Goal: Task Accomplishment & Management: Use online tool/utility

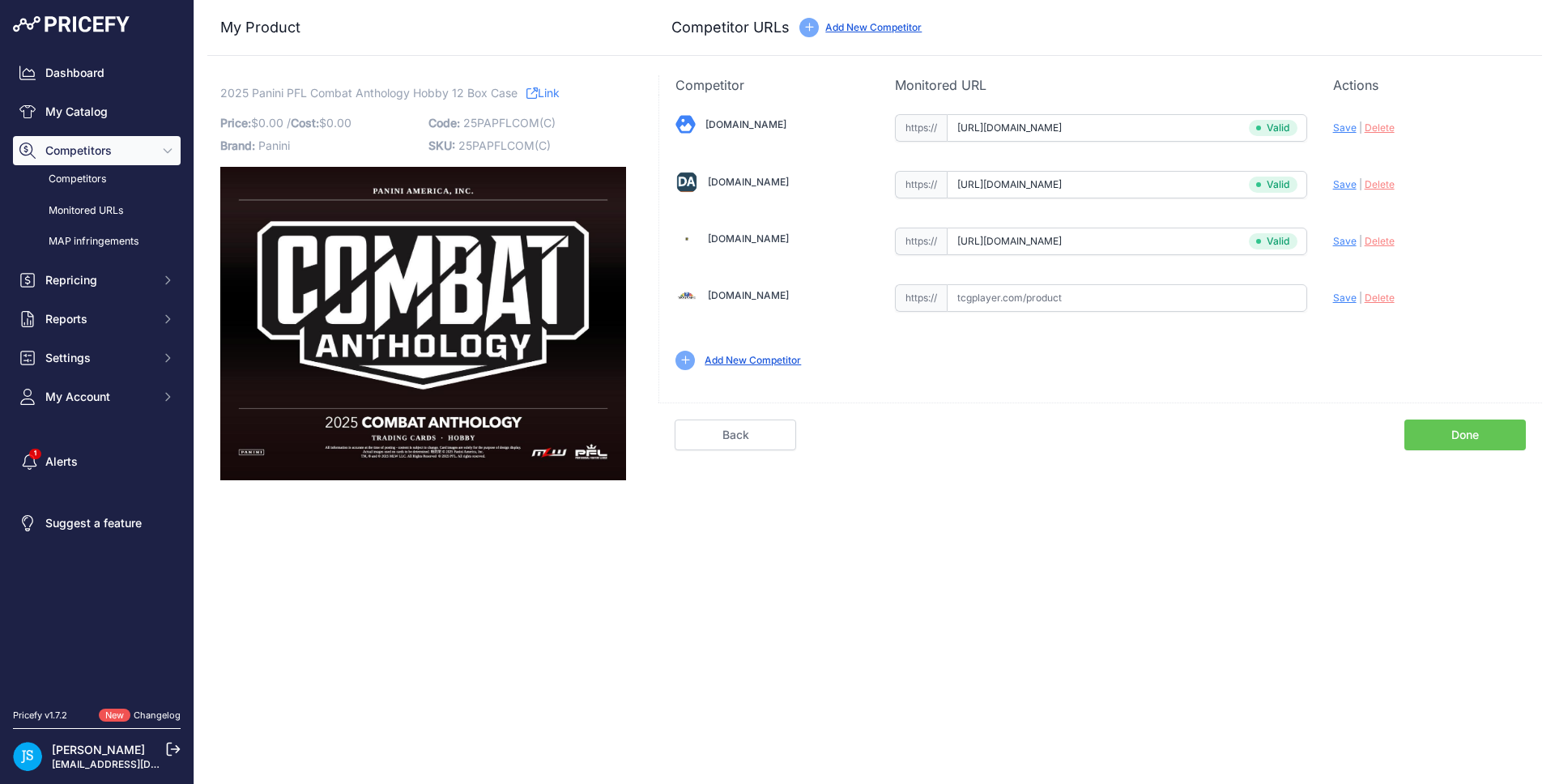
click at [139, 117] on link "My Catalog" at bounding box center [97, 111] width 168 height 29
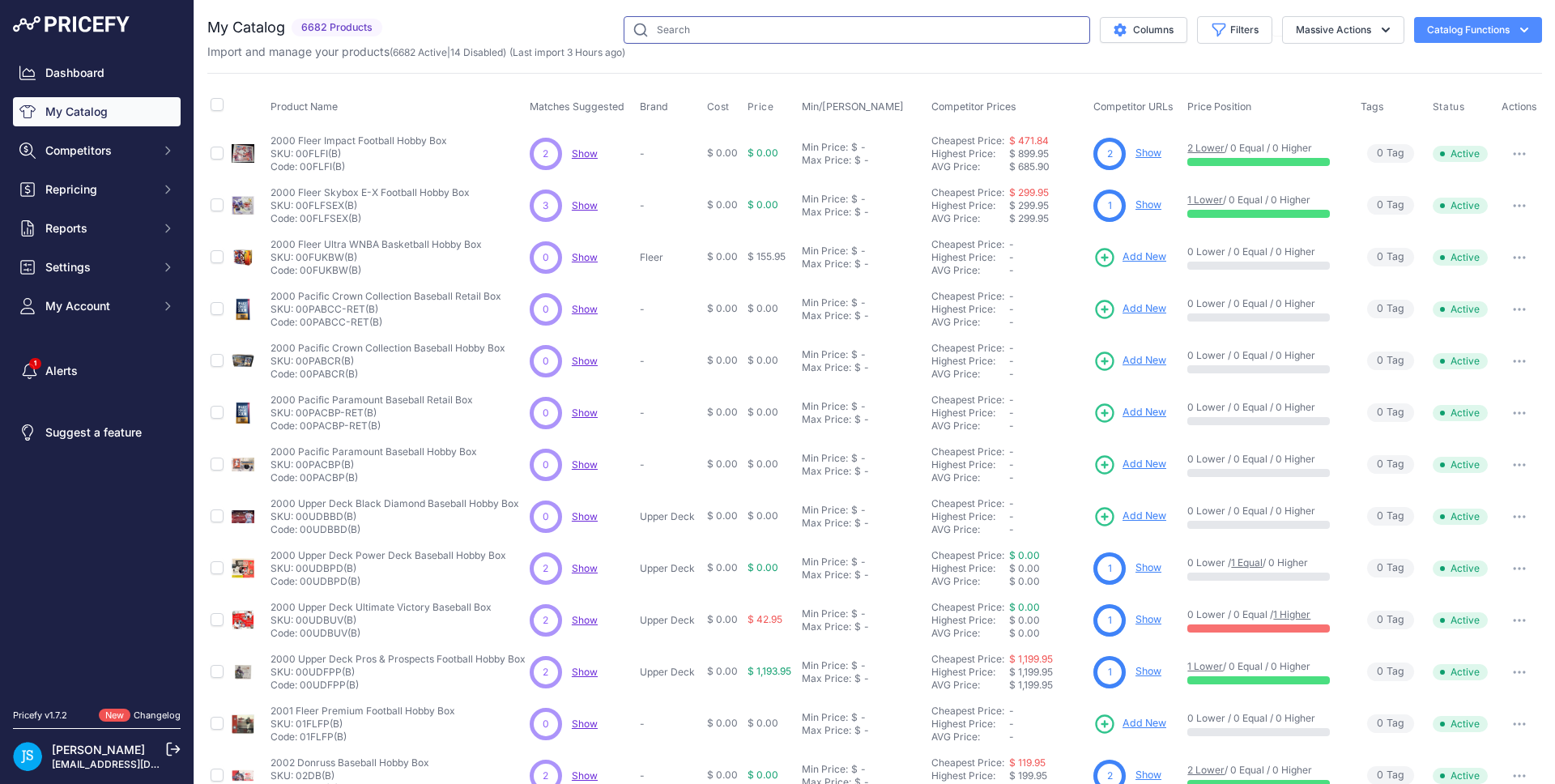
click at [806, 32] on input "text" at bounding box center [857, 29] width 466 height 27
paste input "2025 Leaf Vivid Baseball Hobby"
type input "2025 Leaf Vivid Baseball Hobby"
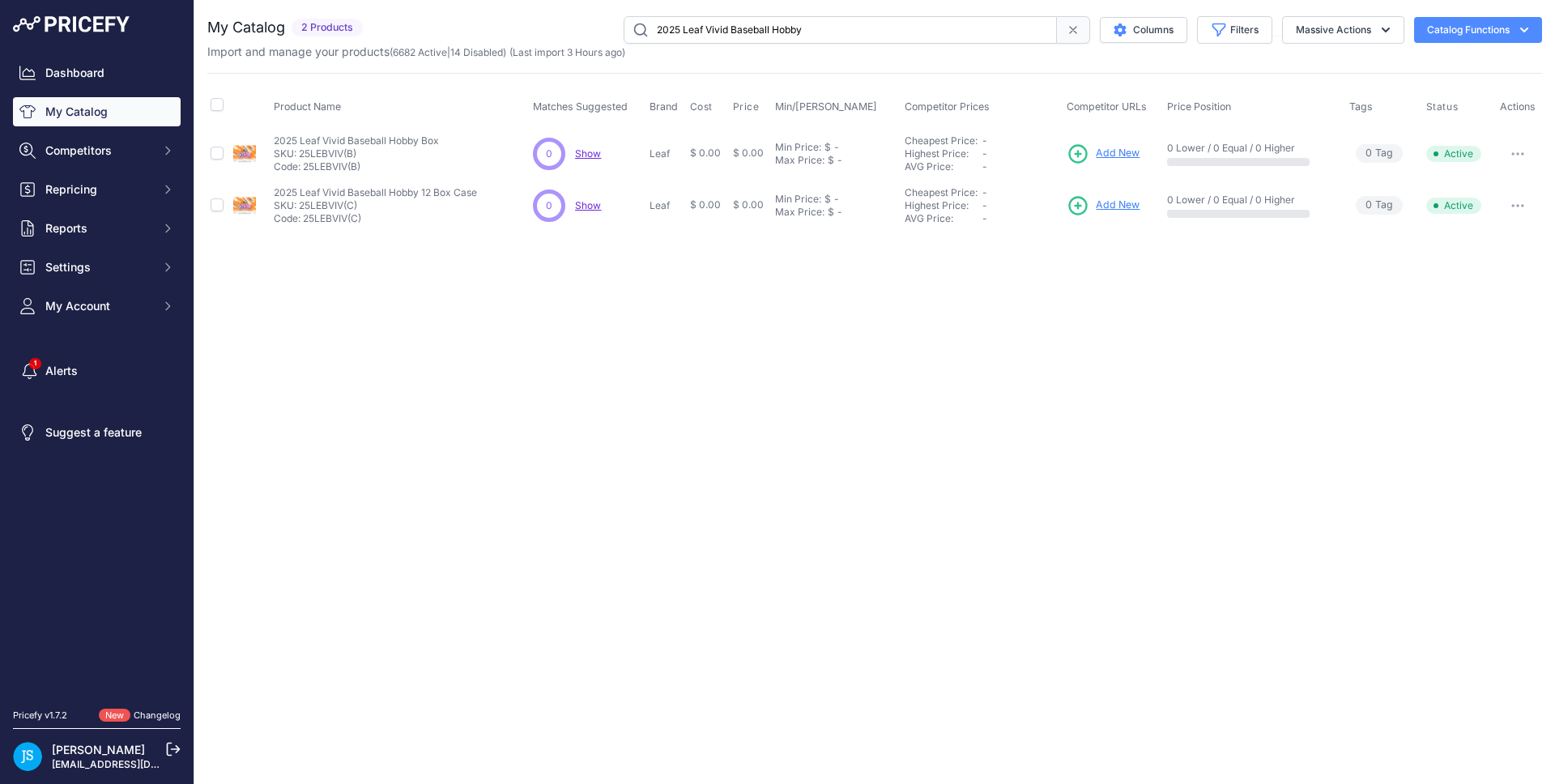
click at [1129, 156] on span "Add New" at bounding box center [1118, 154] width 43 height 15
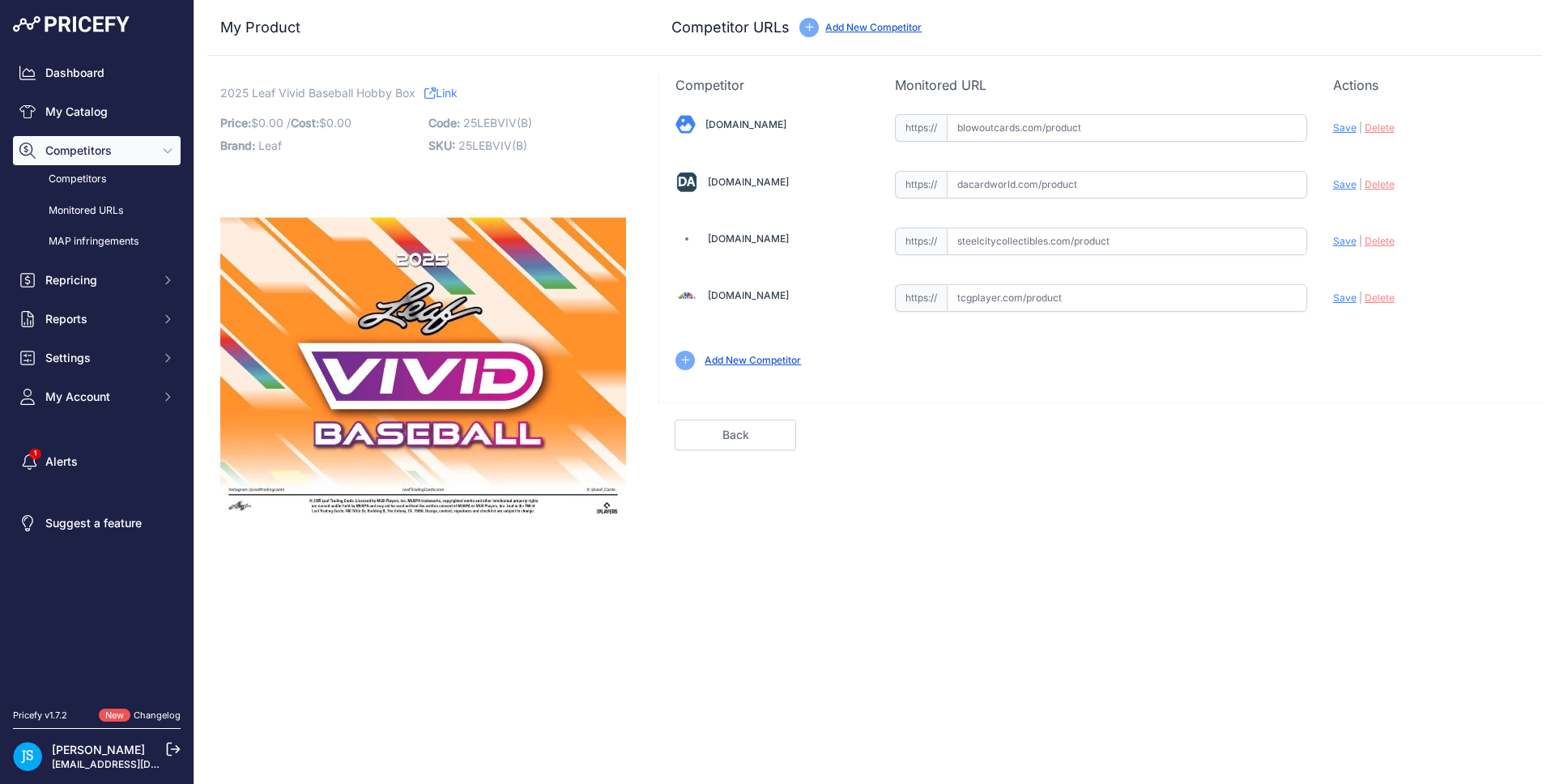
click at [980, 238] on input "text" at bounding box center [1128, 241] width 360 height 27
paste input "https://www.steelcitycollectibles.com/i/2025-leaf-vivid-baseball-hobby-box"
click at [1337, 241] on span "Save" at bounding box center [1345, 241] width 24 height 12
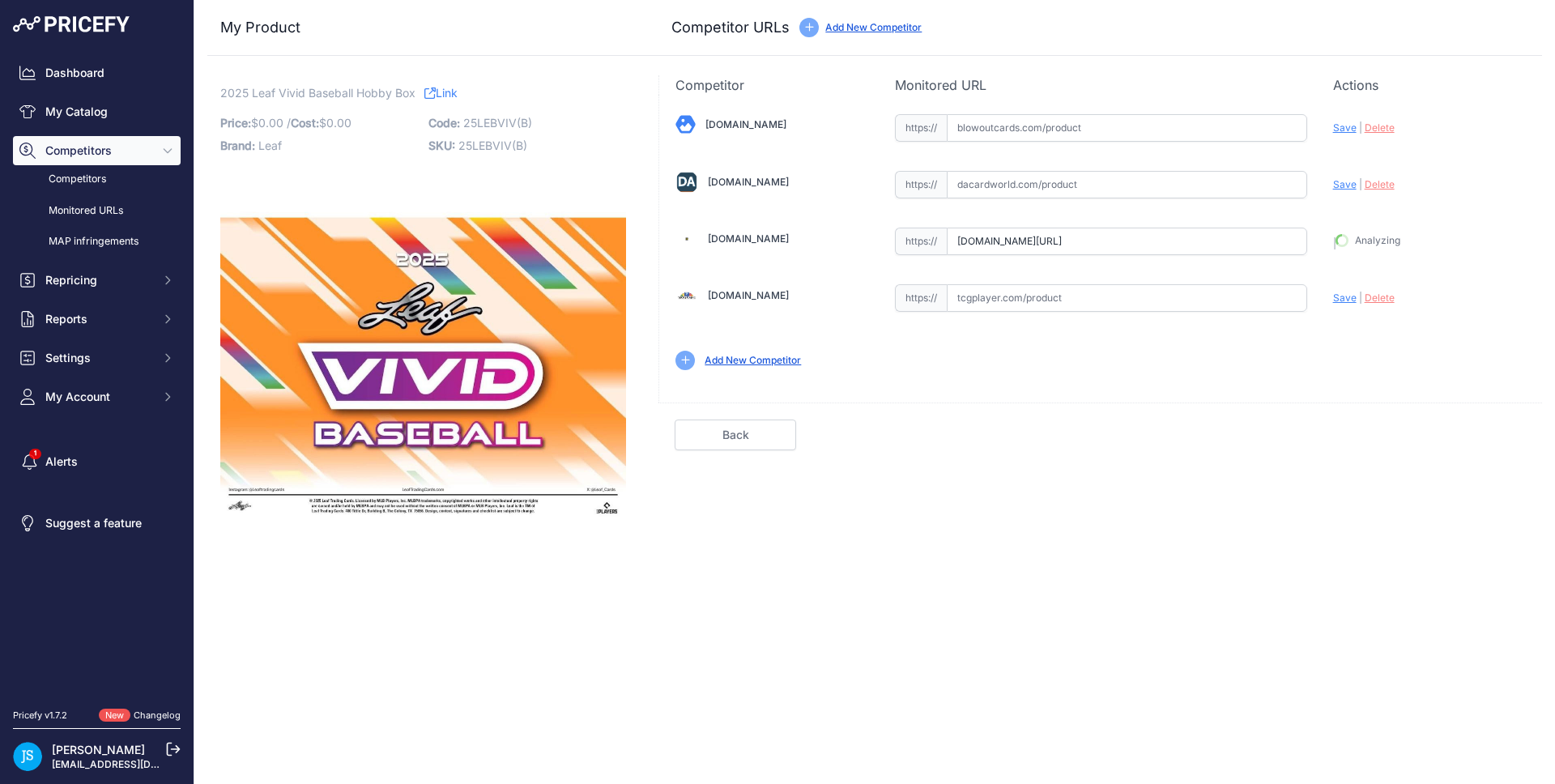
type input "https://www.steelcitycollectibles.com/i/2025-leaf-vivid-baseball-hobby-box?prir…"
click at [982, 193] on input "text" at bounding box center [1128, 184] width 360 height 27
paste input "https://www.dacardworld.com/sports-cards/2025-leaf-vivid-baseball-hobby-box"
click at [1343, 185] on span "Save" at bounding box center [1345, 184] width 24 height 12
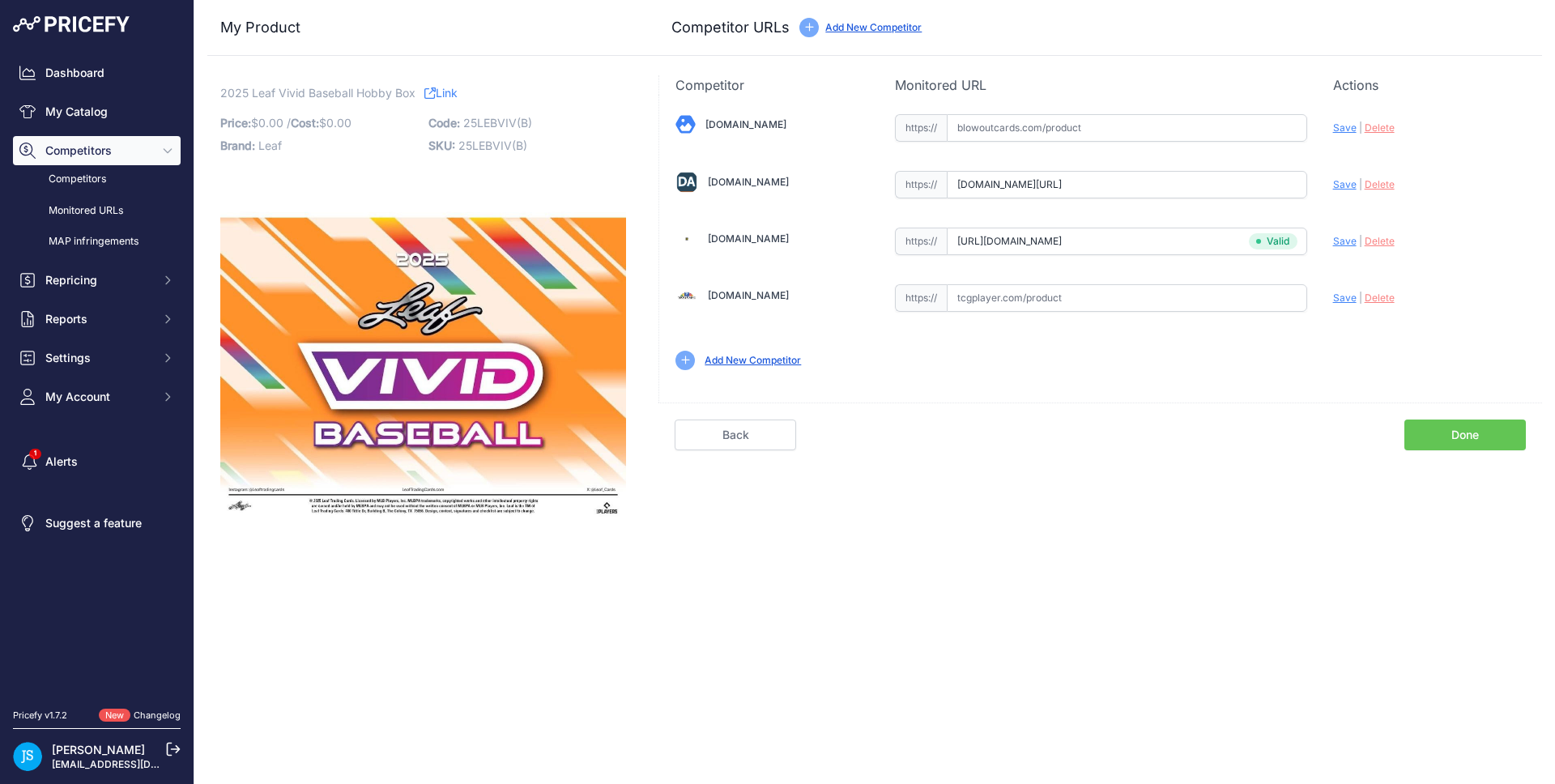
scroll to position [0, 0]
type input "https://www.dacardworld.com/sports-cards/2025-leaf-vivid-baseball-hobby-box?pri…"
click at [1003, 124] on input "text" at bounding box center [1128, 127] width 360 height 27
paste input "https://www.blowoutcards.com/2025-leaf-vivid-baseball-hobby-box.html"
click at [1352, 128] on span "Save" at bounding box center [1345, 127] width 24 height 12
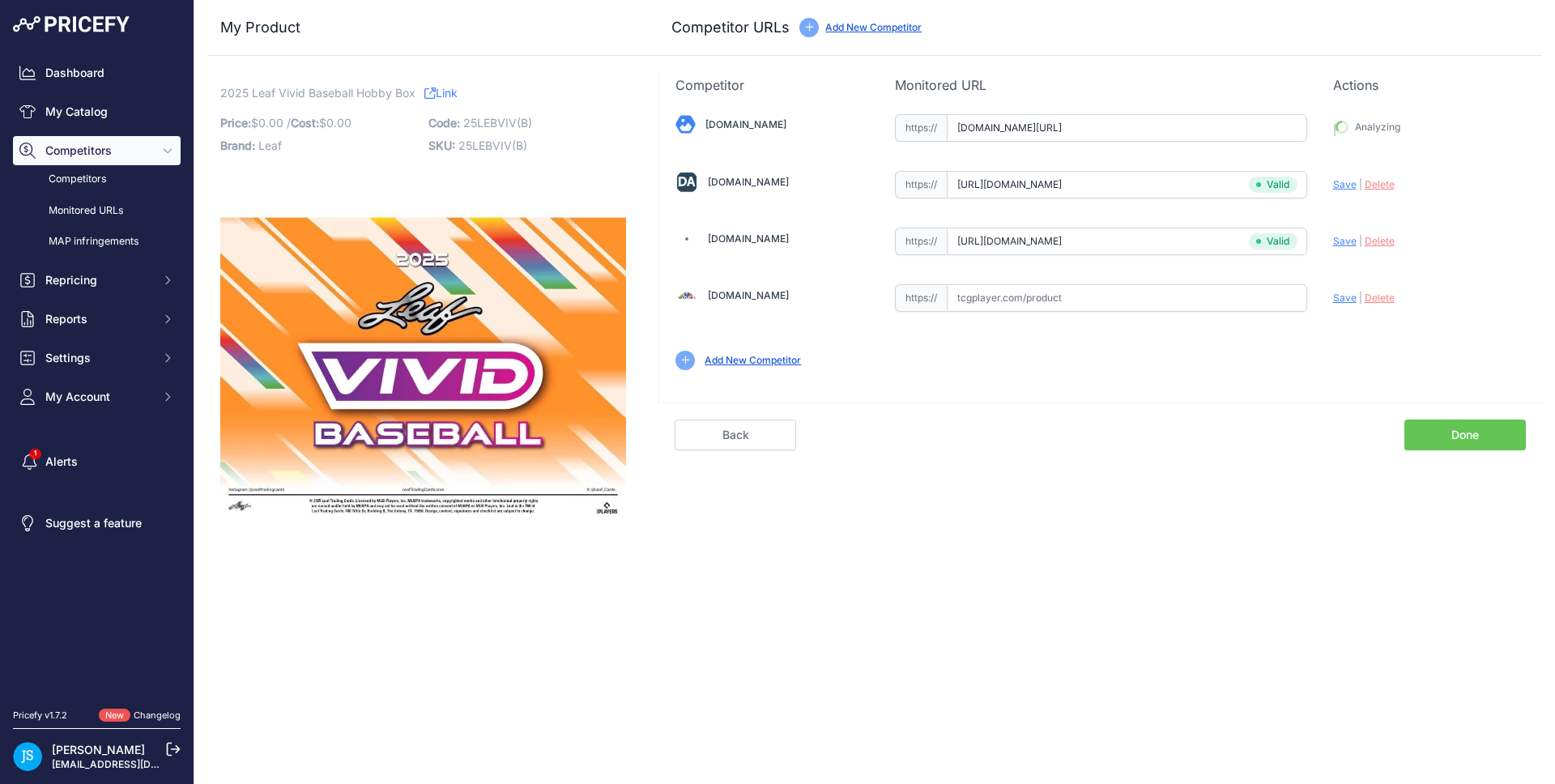
type input "https://www.blowoutcards.com/2025-leaf-vivid-baseball-hobby-box.html?prirule_jd…"
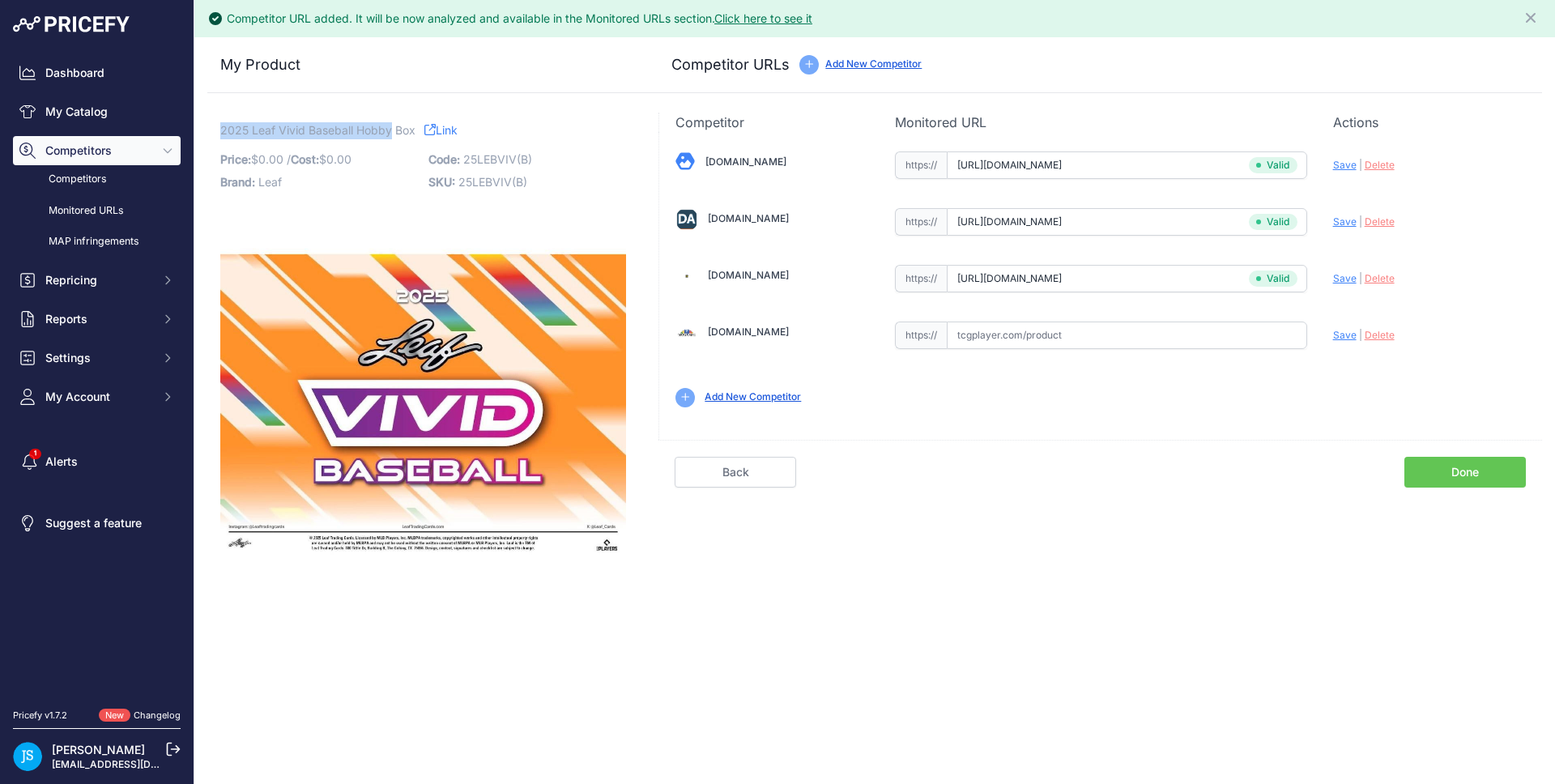
drag, startPoint x: 220, startPoint y: 126, endPoint x: 388, endPoint y: 125, distance: 168.0
click at [388, 125] on span "2025 Leaf Vivid Baseball Hobby Box" at bounding box center [318, 129] width 195 height 20
copy span "2025 Leaf Vivid Baseball Hobby"
click at [105, 118] on link "My Catalog" at bounding box center [97, 111] width 168 height 29
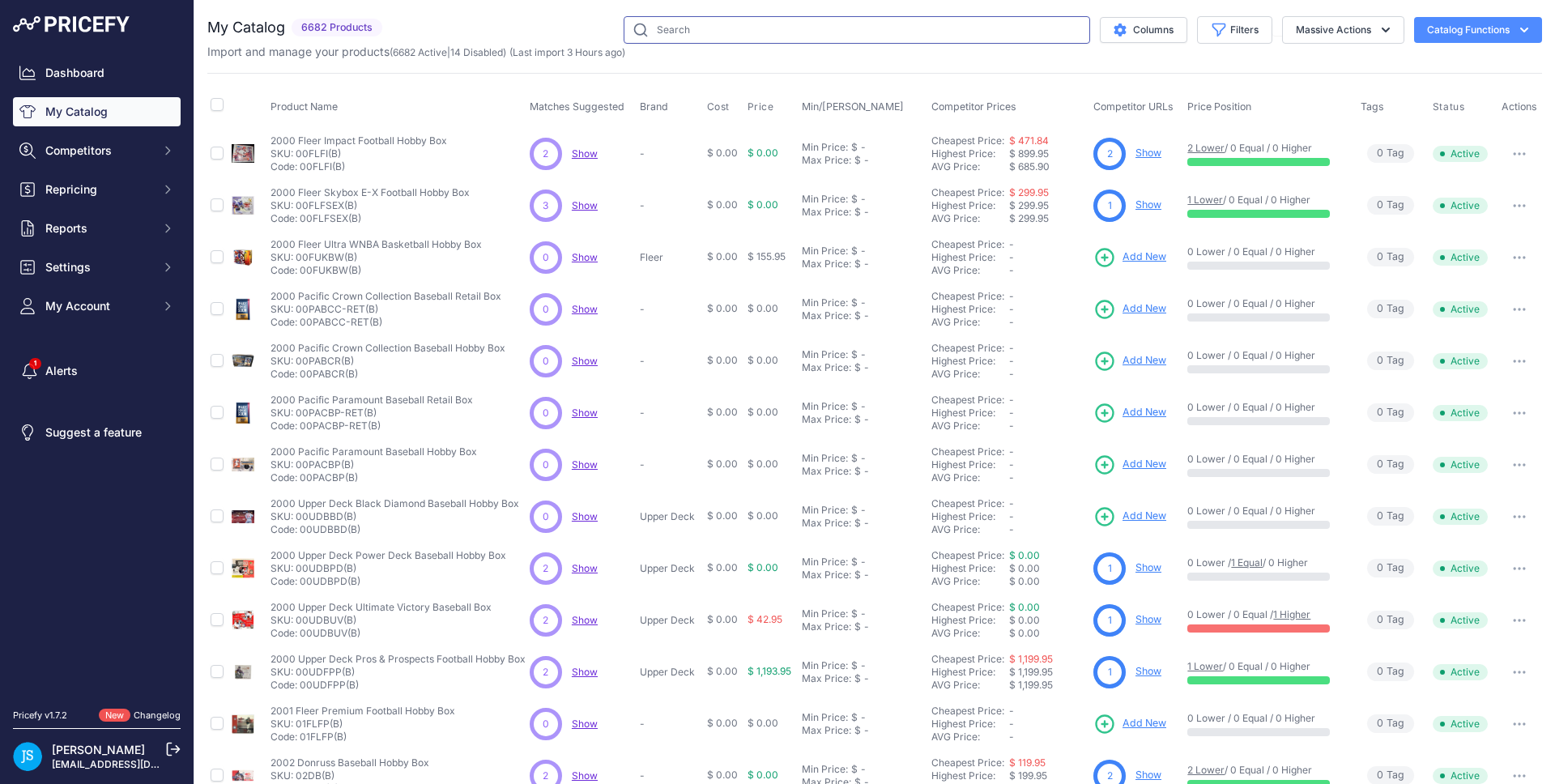
click at [684, 42] on input "text" at bounding box center [857, 29] width 466 height 27
paste input "2025 Leaf Vivid Baseball Hobby"
type input "2025 Leaf Vivid Baseball Hobby"
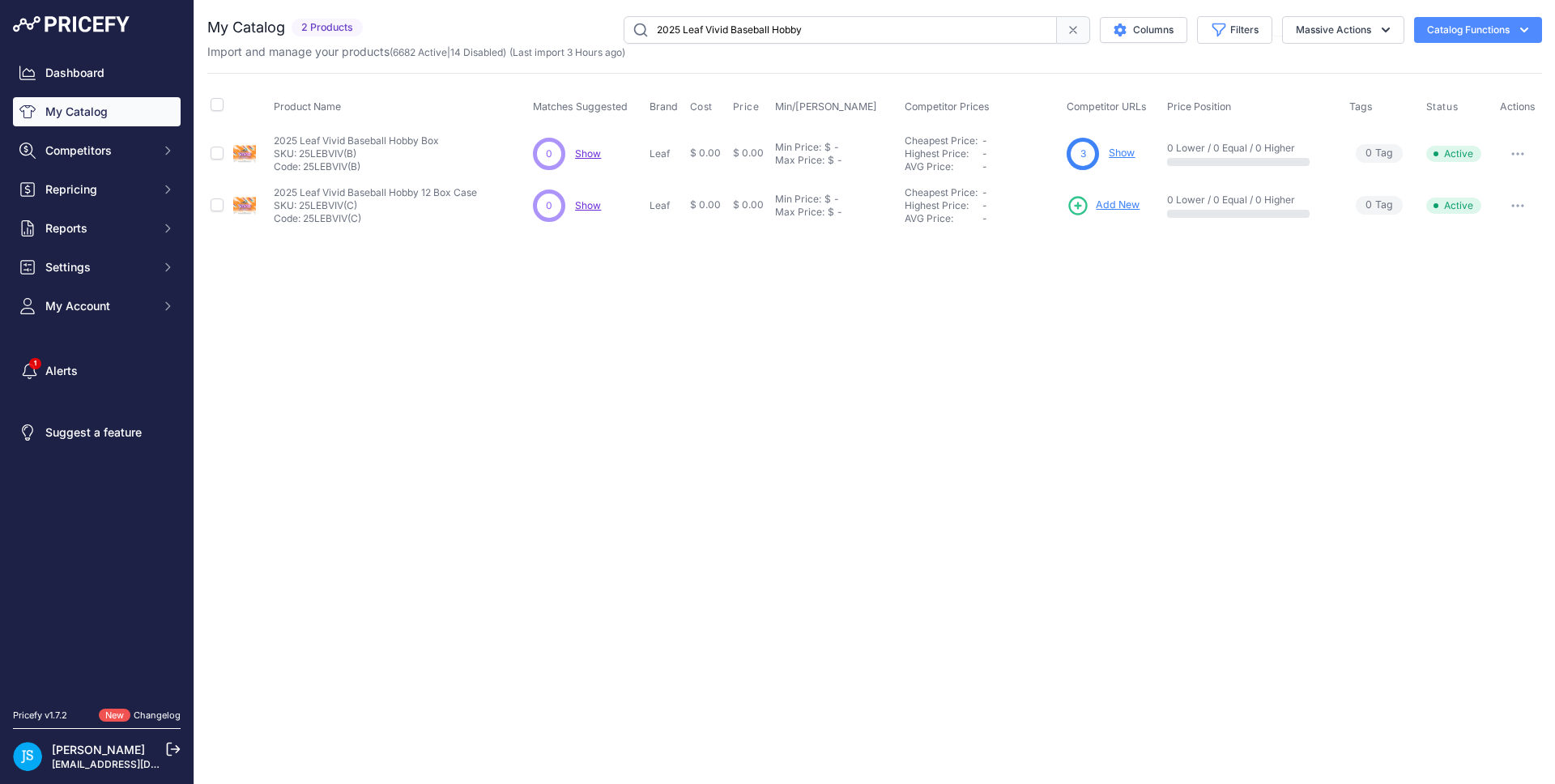
click at [1125, 196] on link "Add New" at bounding box center [1103, 206] width 73 height 23
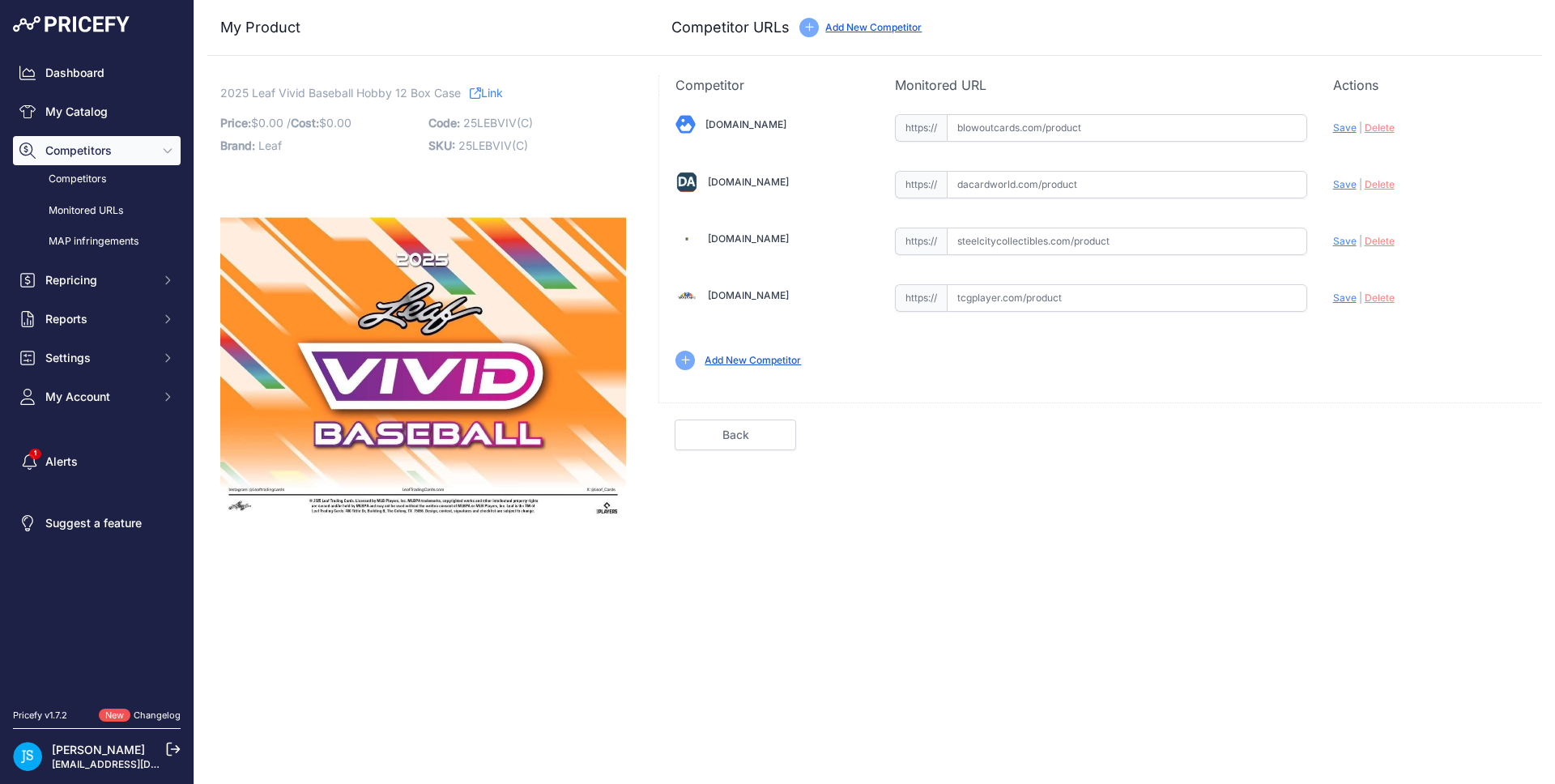
click at [1030, 241] on input "text" at bounding box center [1128, 241] width 360 height 27
paste input "[URL][DOMAIN_NAME]"
click at [1350, 238] on span "Save" at bounding box center [1345, 241] width 24 height 12
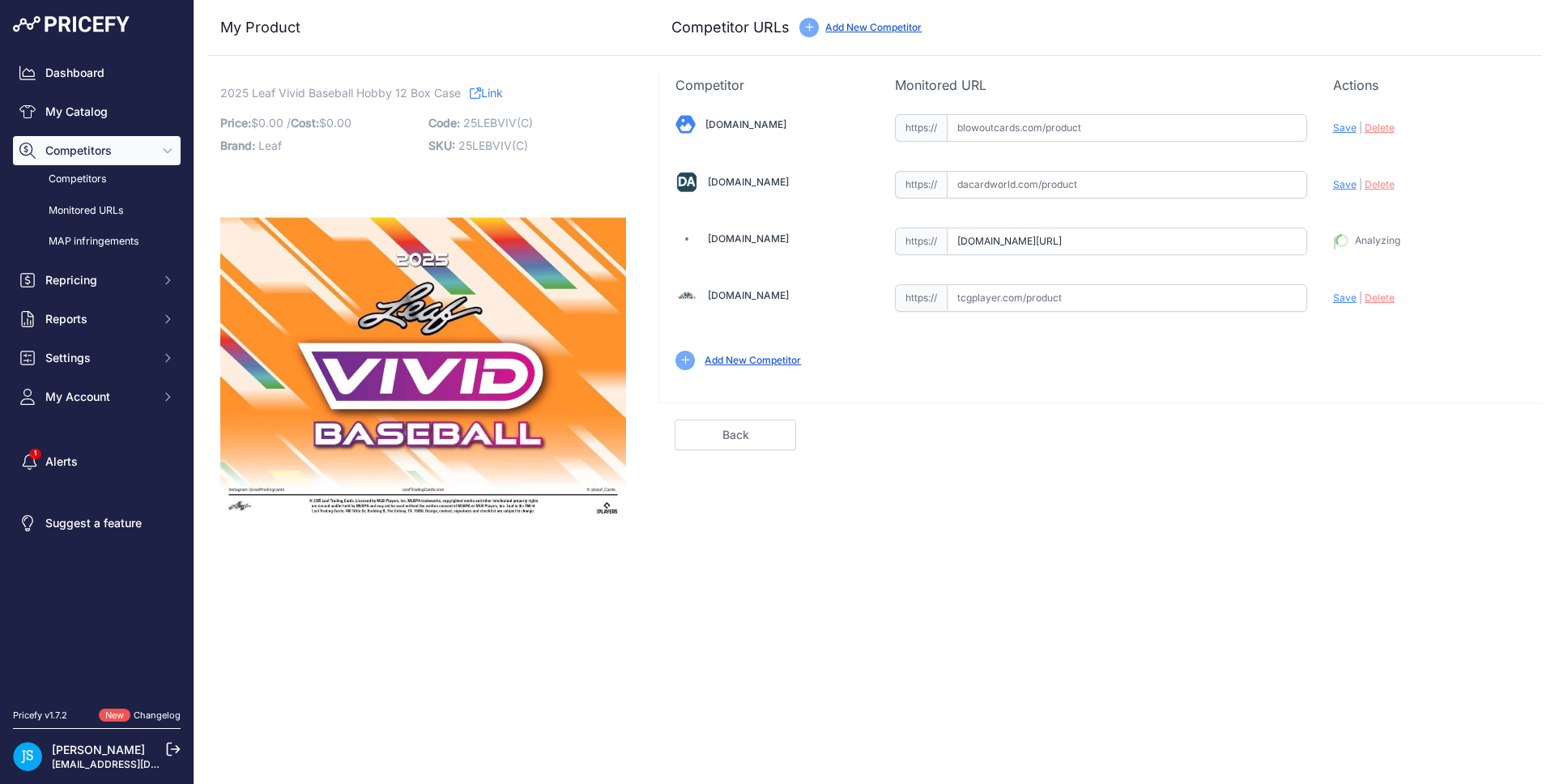
type input "[URL][DOMAIN_NAME]"
click at [1049, 197] on input "text" at bounding box center [1128, 184] width 360 height 27
paste input "[URL][DOMAIN_NAME]"
click at [1341, 186] on span "Save" at bounding box center [1345, 184] width 24 height 12
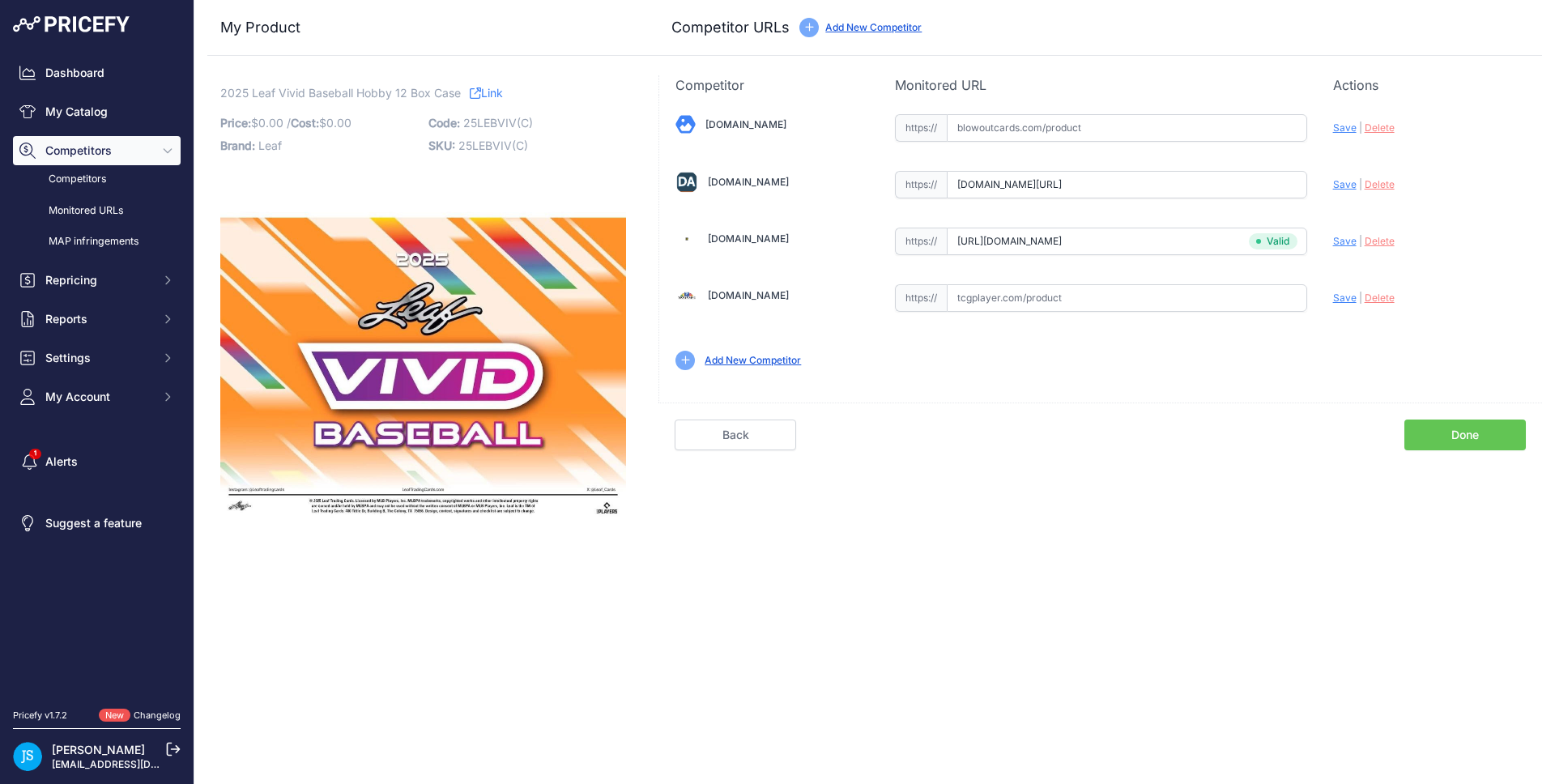
scroll to position [0, 0]
type input "[URL][DOMAIN_NAME]"
click at [968, 128] on input "text" at bounding box center [1128, 127] width 360 height 27
paste input "[URL][DOMAIN_NAME]"
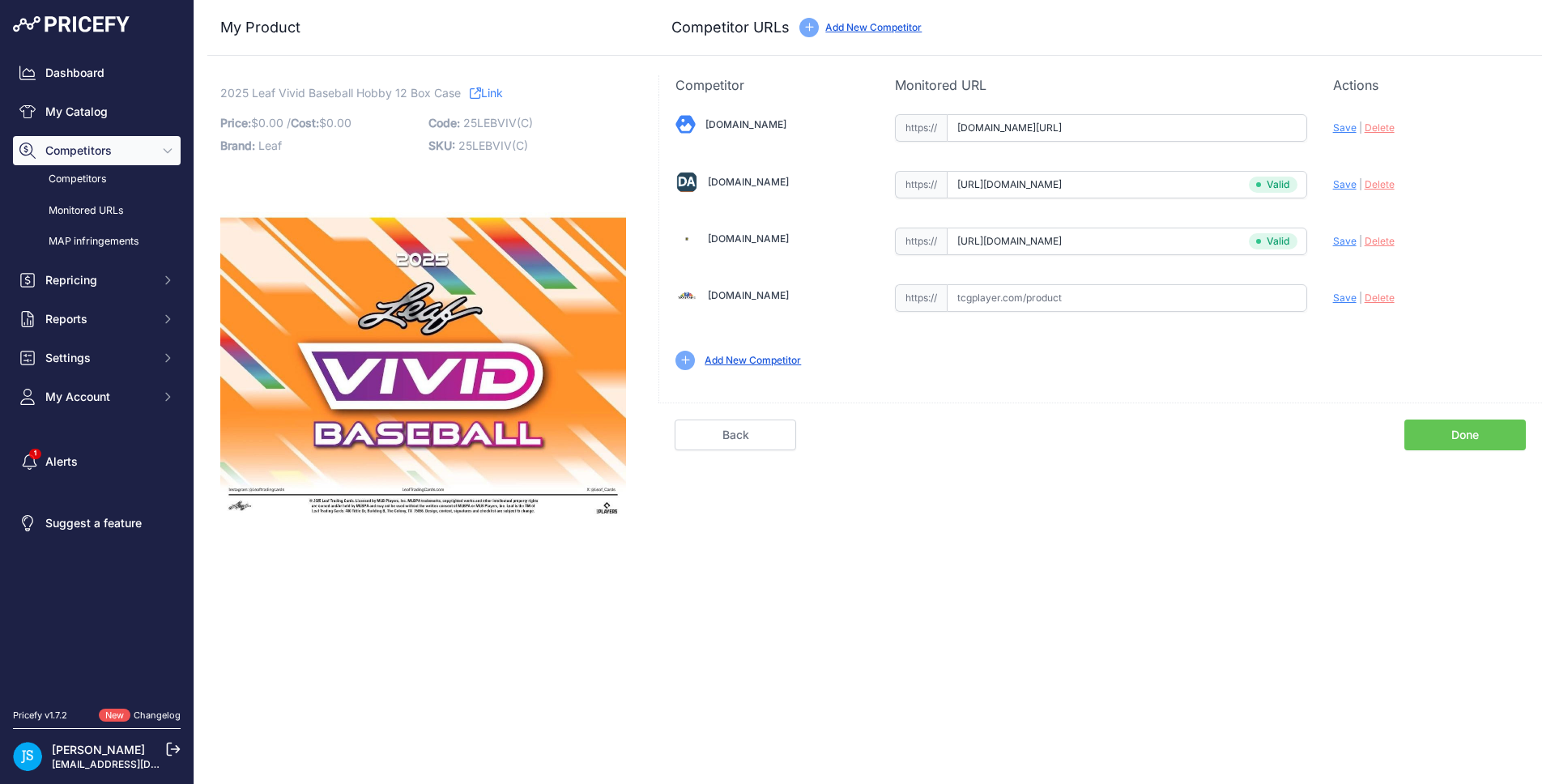
click at [1352, 125] on span "Save" at bounding box center [1345, 127] width 24 height 12
type input "[URL][DOMAIN_NAME]"
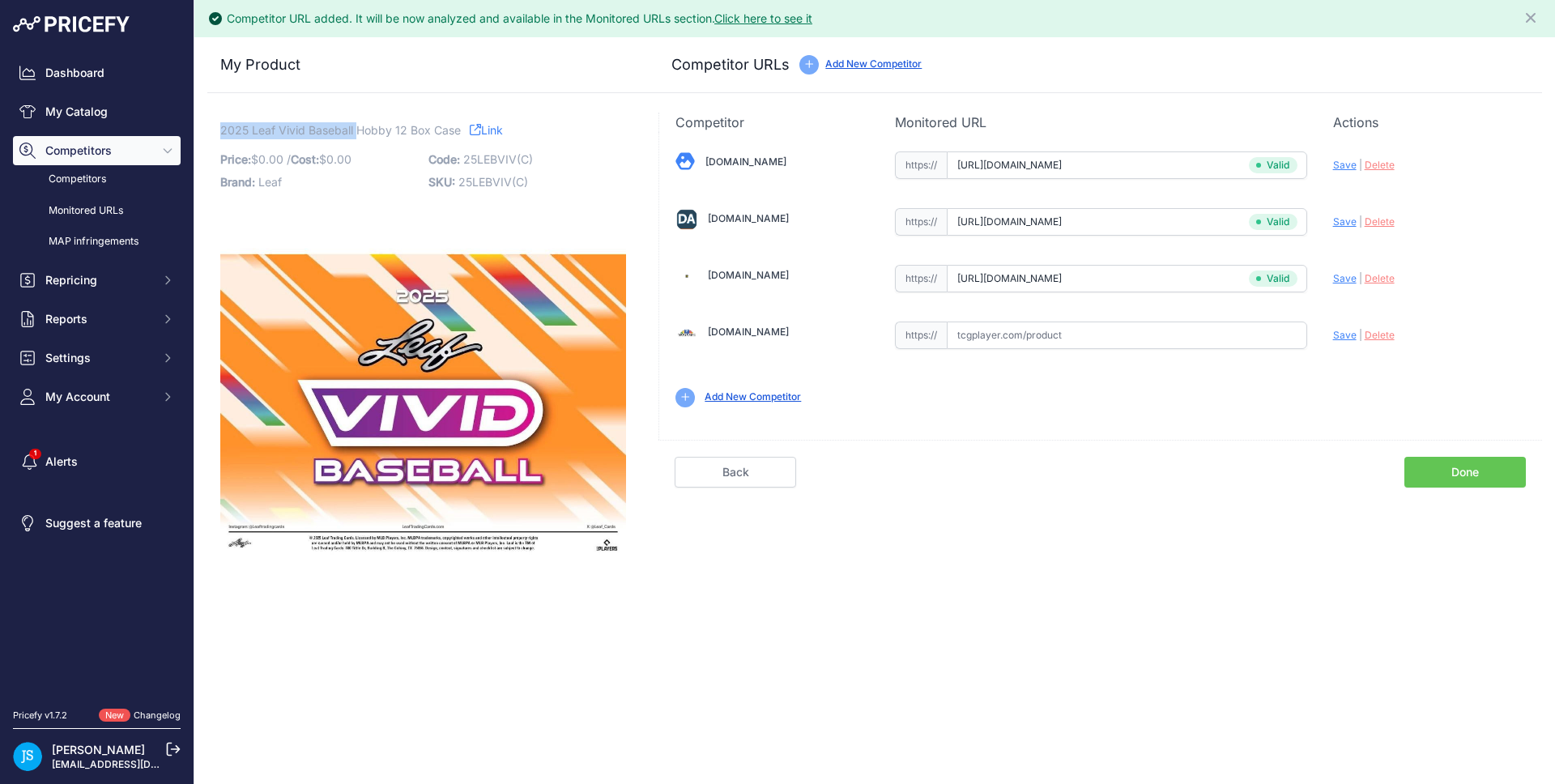
drag, startPoint x: 221, startPoint y: 129, endPoint x: 357, endPoint y: 125, distance: 136.1
click at [357, 125] on span "2025 Leaf Vivid Baseball Hobby 12 Box Case" at bounding box center [341, 129] width 241 height 20
copy span "2025 Leaf Vivid Baseball"
click at [152, 121] on link "My Catalog" at bounding box center [97, 111] width 168 height 29
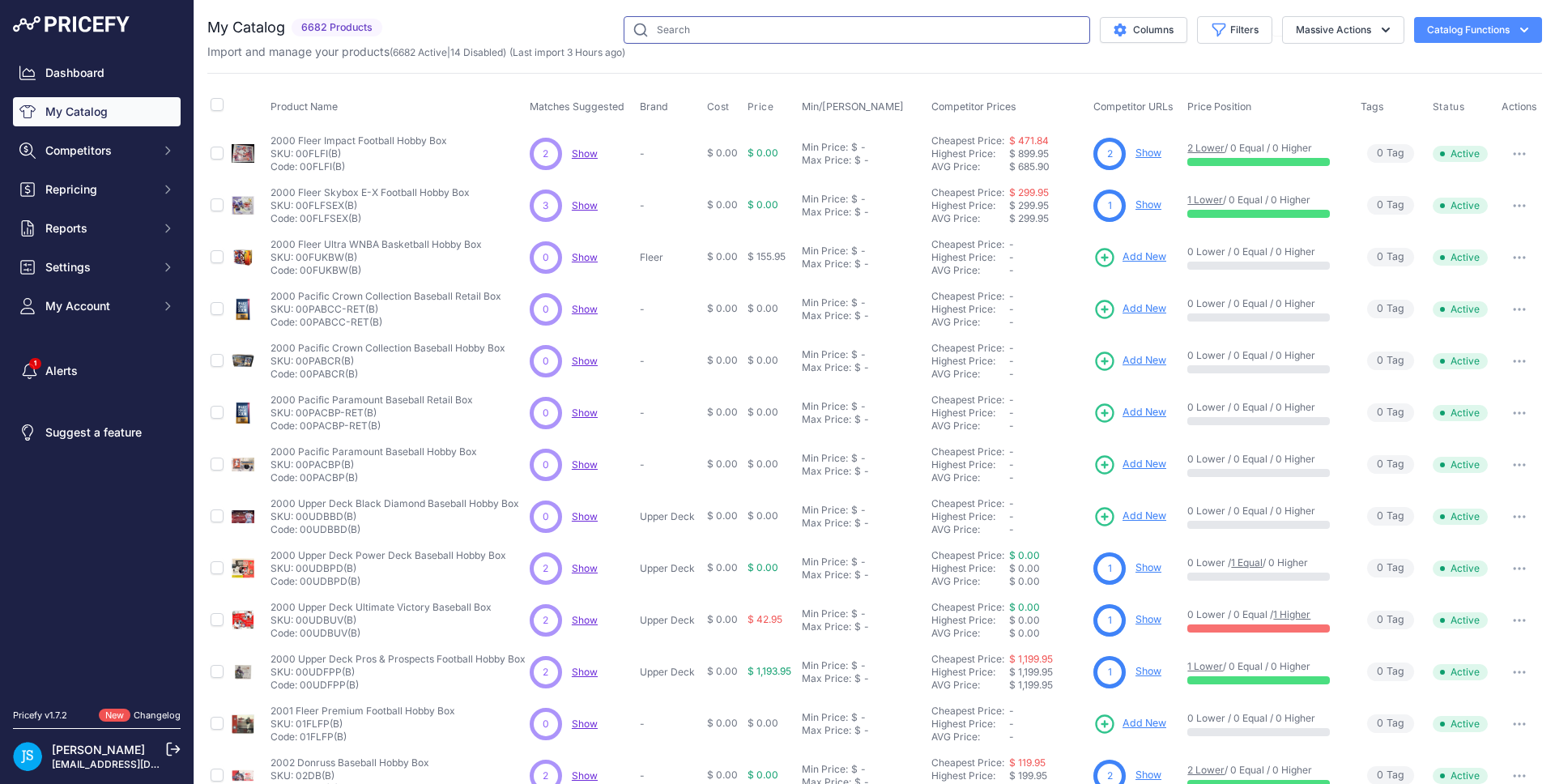
click at [664, 38] on input "text" at bounding box center [857, 29] width 466 height 27
paste input "2025 Leaf Vivid Baseball"
type input "2025 Leaf Vivid Baseball"
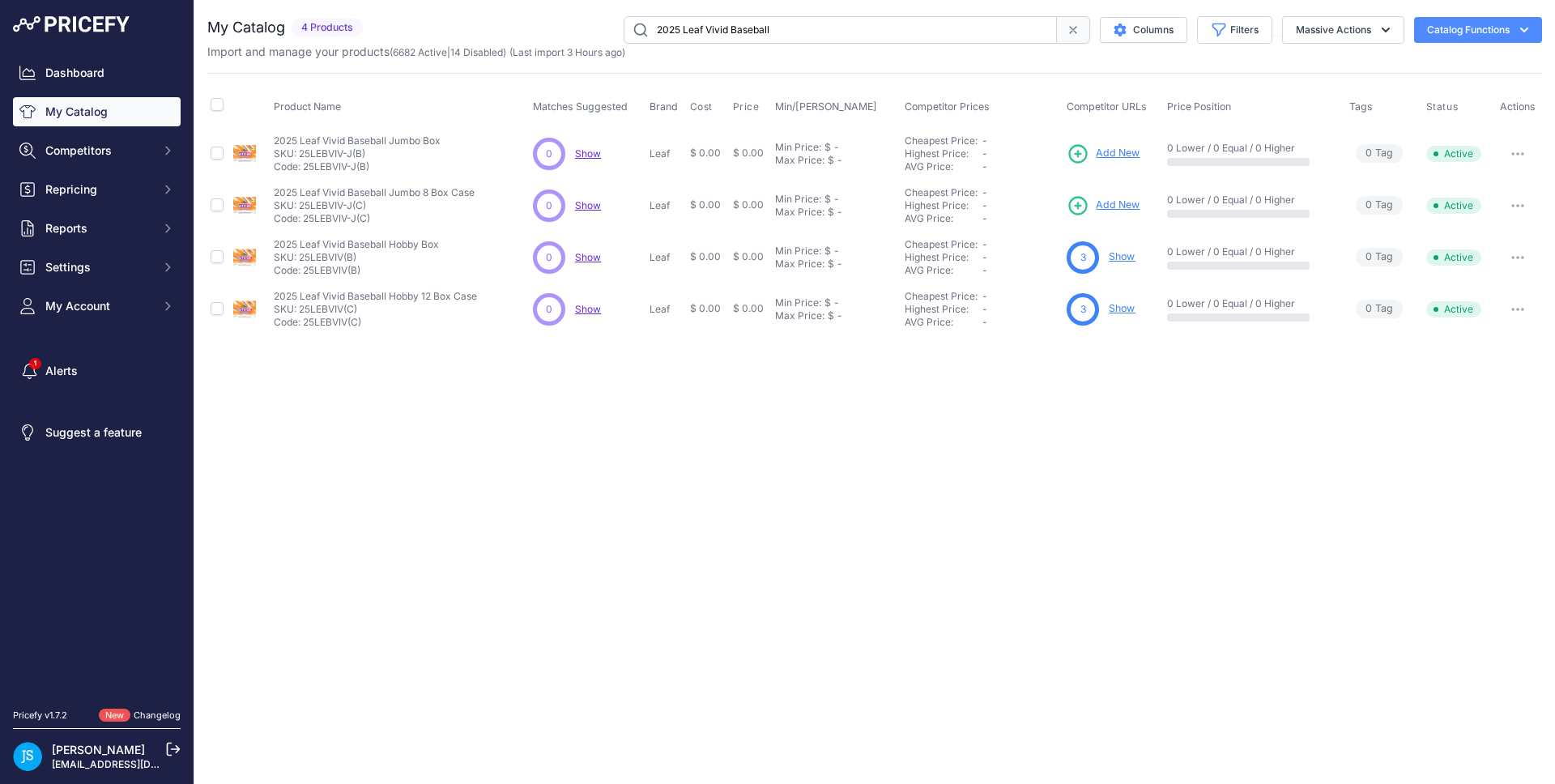
click at [1126, 148] on span "Add New" at bounding box center [1118, 154] width 43 height 15
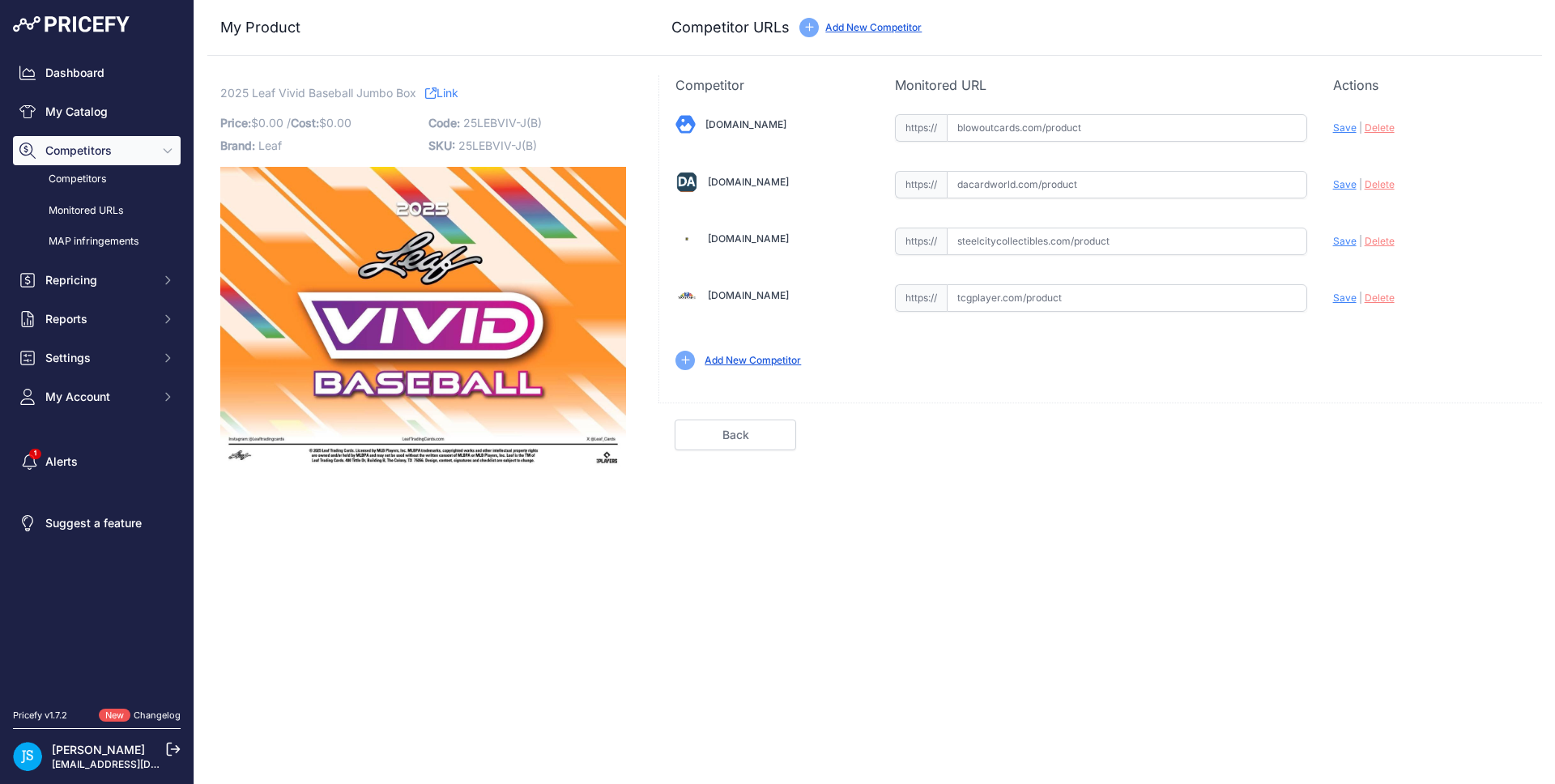
click at [995, 240] on input "text" at bounding box center [1128, 241] width 360 height 27
paste input "https://www.steelcitycollectibles.com/i/2025-leaf-vivid-baseball-jumbo-box"
click at [1352, 240] on span "Save" at bounding box center [1345, 241] width 24 height 12
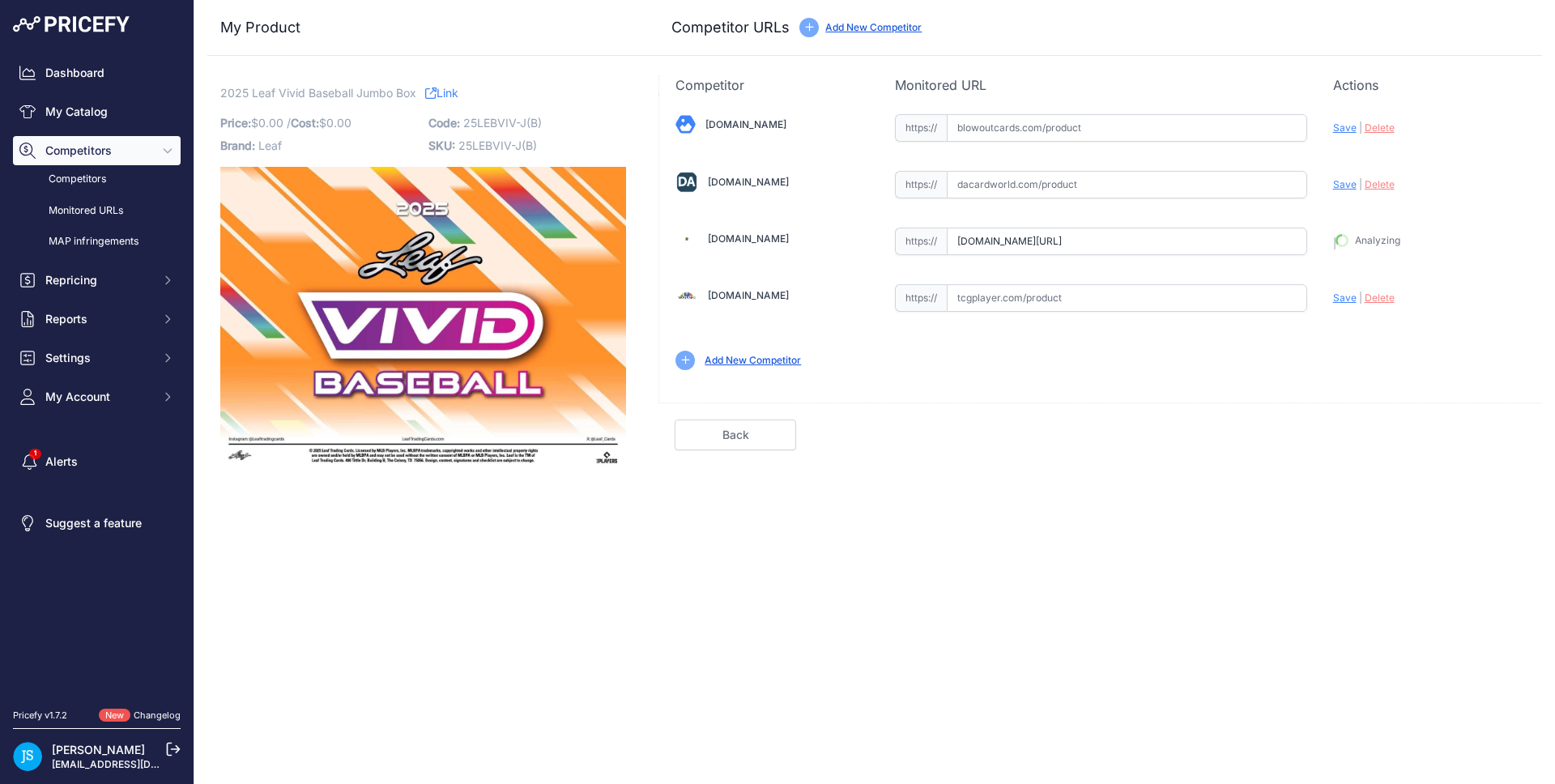
type input "https://www.steelcitycollectibles.com/i/2025-leaf-vivid-baseball-jumbo-box?prir…"
click at [1033, 192] on input "text" at bounding box center [1128, 184] width 360 height 27
paste input "https://www.blowoutcards.com/2025-leaf-vivid-baseball-jumbo-box.html"
type input "www.blowoutcards.com/2025-leaf-vivid-baseball-jumbo-box.html"
click at [1262, 128] on input "text" at bounding box center [1128, 127] width 360 height 27
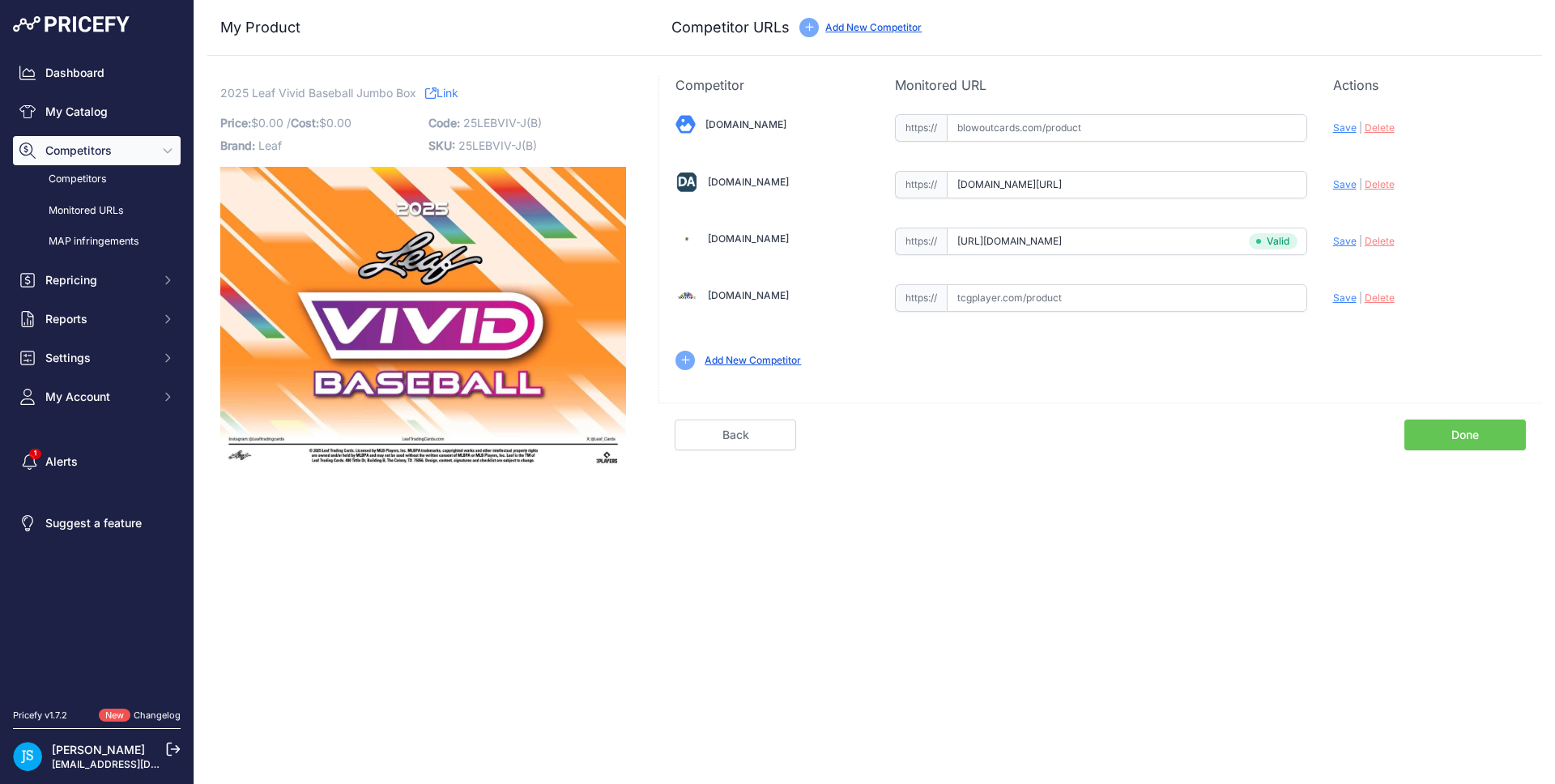
paste input "https://www.blowoutcards.com/2025-leaf-vivid-baseball-jumbo-box.html"
type input "www.blowoutcards.com/2025-leaf-vivid-baseball-jumbo-box.html"
click at [1382, 186] on span "Delete" at bounding box center [1380, 184] width 30 height 12
click at [1337, 124] on span "Save" at bounding box center [1345, 127] width 24 height 12
type input "https://www.blowoutcards.com/2025-leaf-vivid-baseball-jumbo-box.html?prirule_jd…"
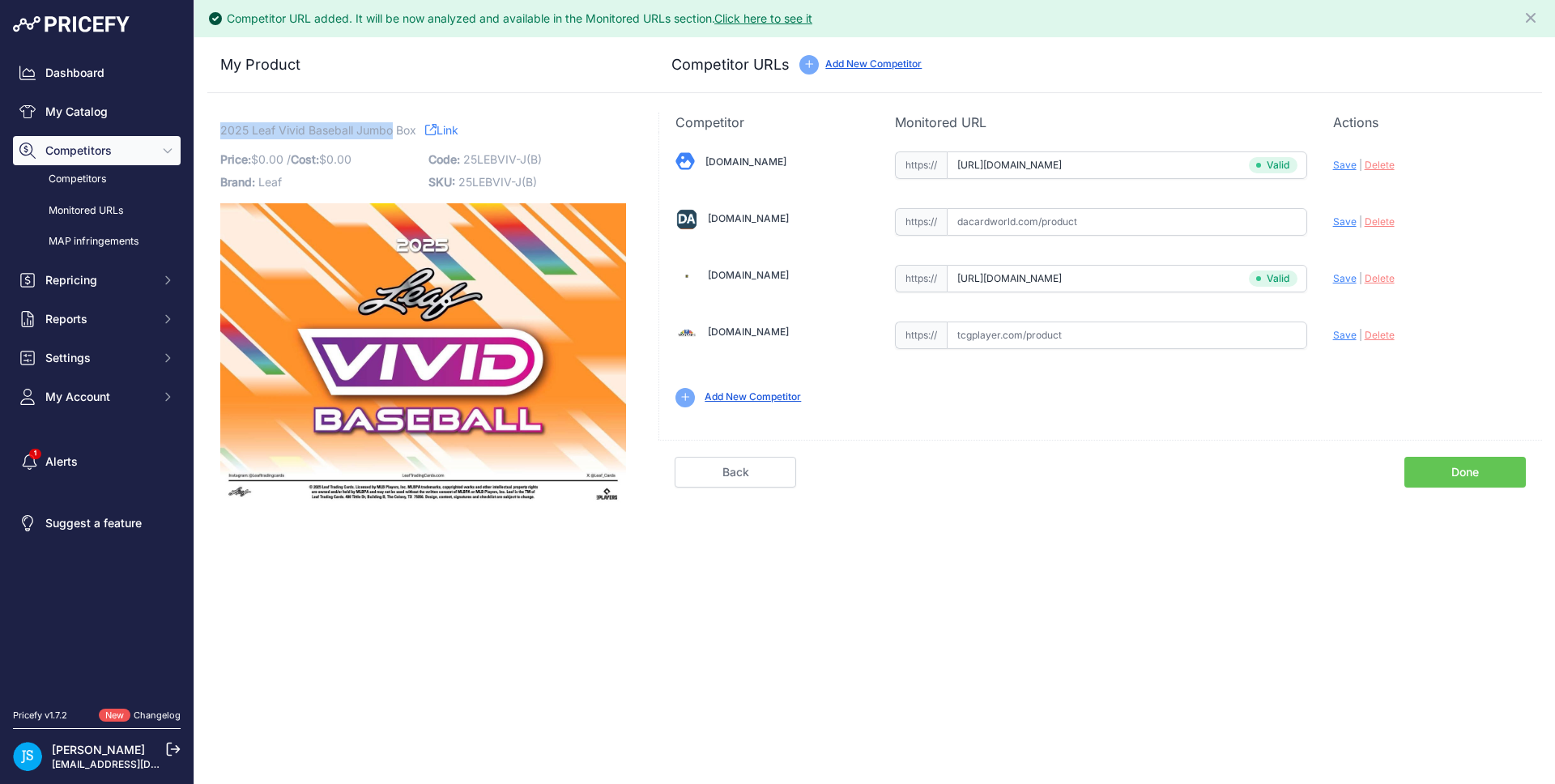
drag, startPoint x: 223, startPoint y: 128, endPoint x: 391, endPoint y: 128, distance: 168.0
click at [391, 128] on span "2025 Leaf Vivid Baseball Jumbo Box" at bounding box center [319, 129] width 196 height 20
copy span "2025 Leaf Vivid Baseball Jumbo"
click at [117, 105] on link "My Catalog" at bounding box center [97, 111] width 168 height 29
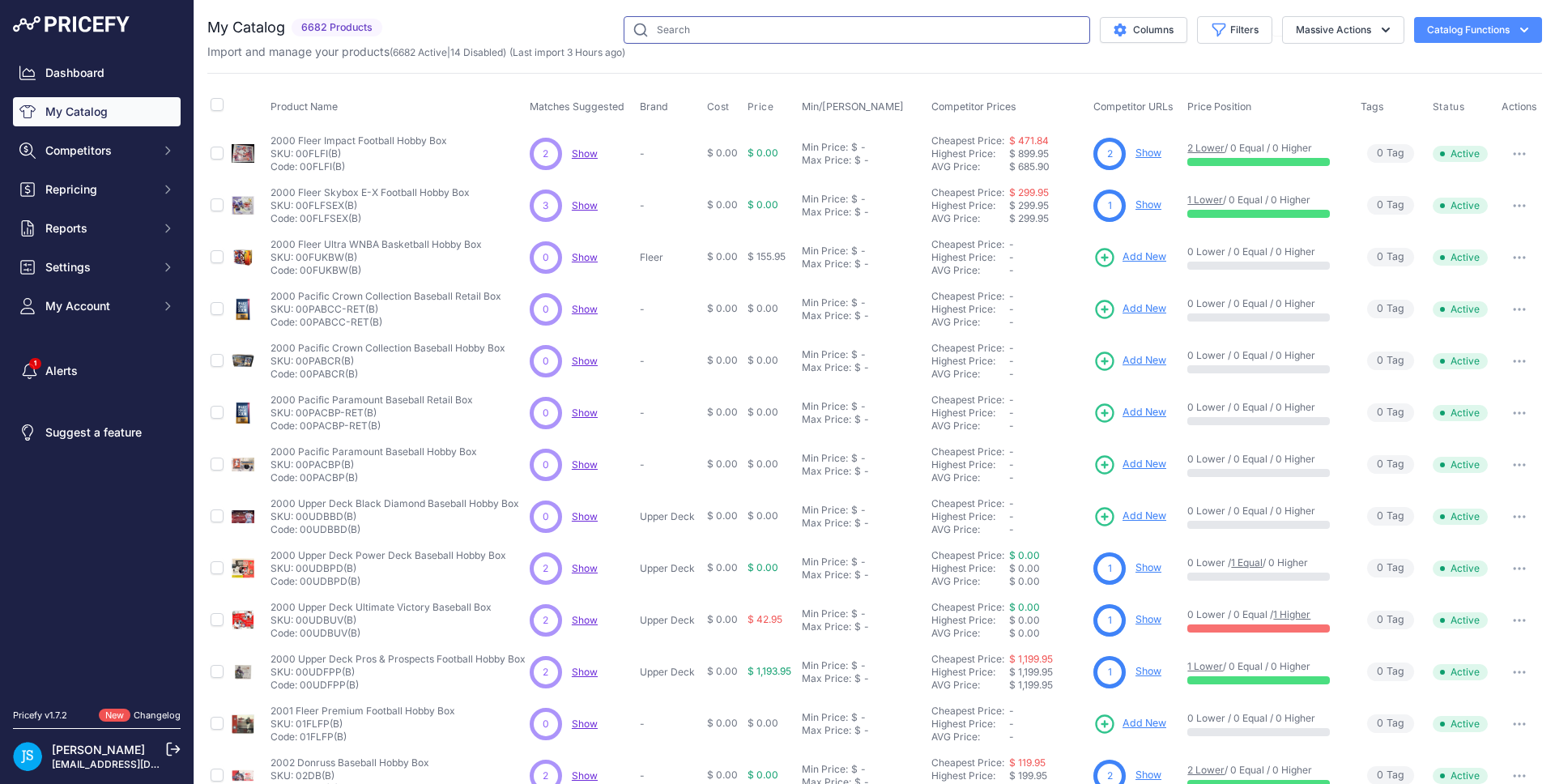
click at [715, 37] on input "text" at bounding box center [857, 29] width 466 height 27
paste input "2025 Leaf Vivid Baseball Jumbo"
type input "2025 Leaf Vivid Baseball Jumbo"
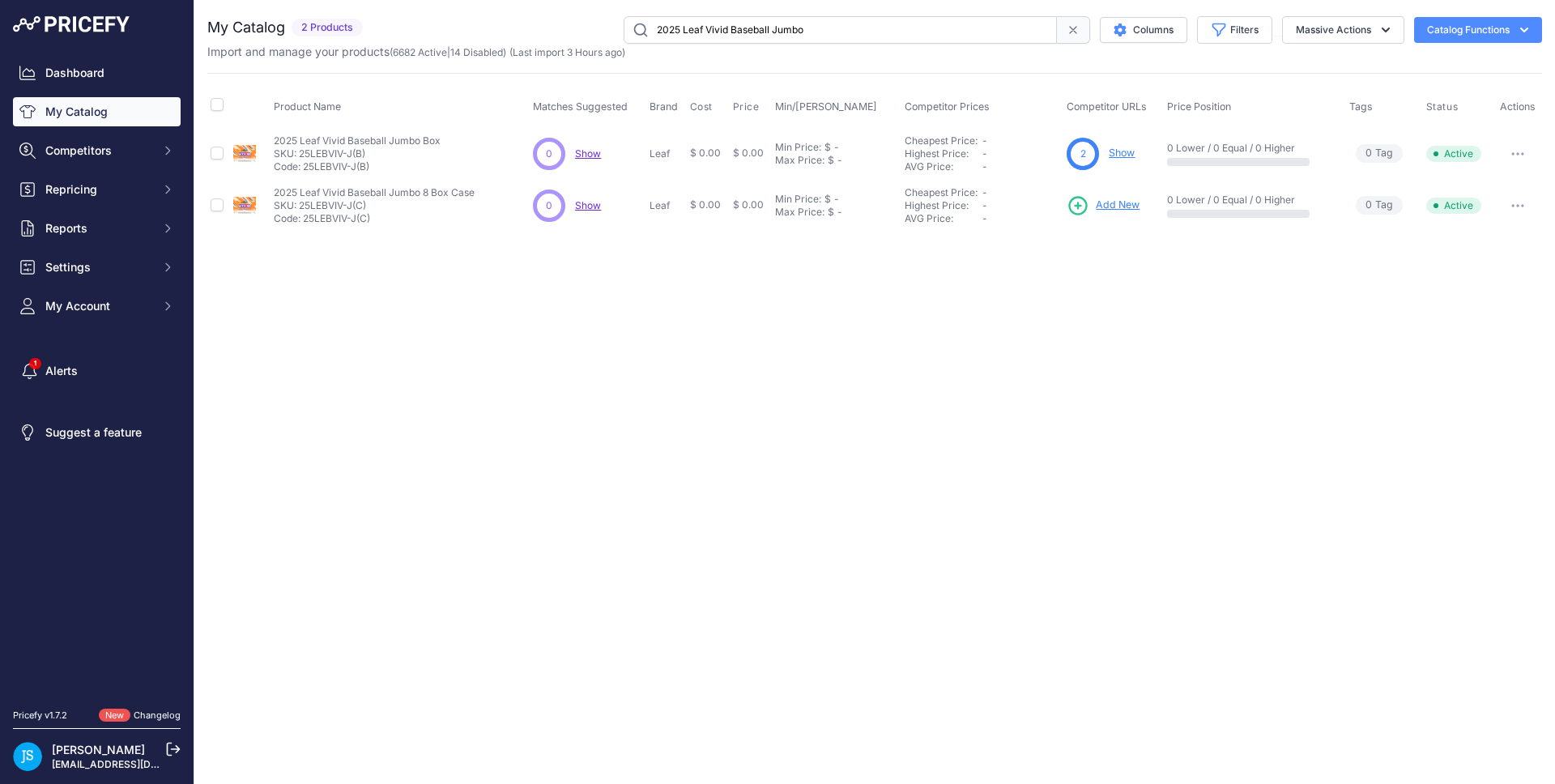
click at [1109, 199] on span "Add New" at bounding box center [1118, 205] width 43 height 15
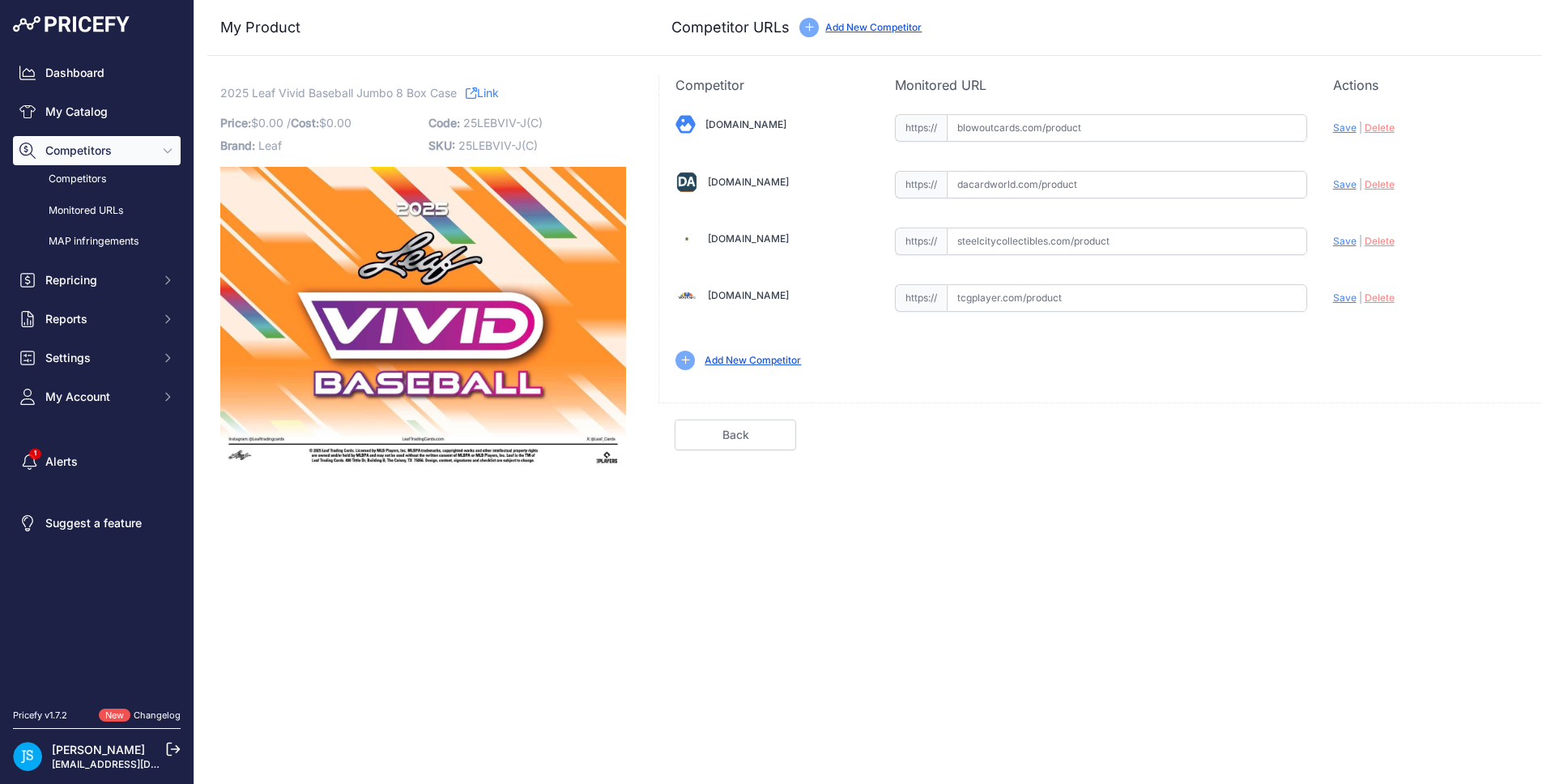
click at [997, 249] on input "text" at bounding box center [1128, 241] width 360 height 27
paste input "https://www.steelcitycollectibles.com/i/2025-leaf-vivid-baseball-jumbo-8-box-ca…"
click at [1351, 238] on span "Save" at bounding box center [1345, 241] width 24 height 12
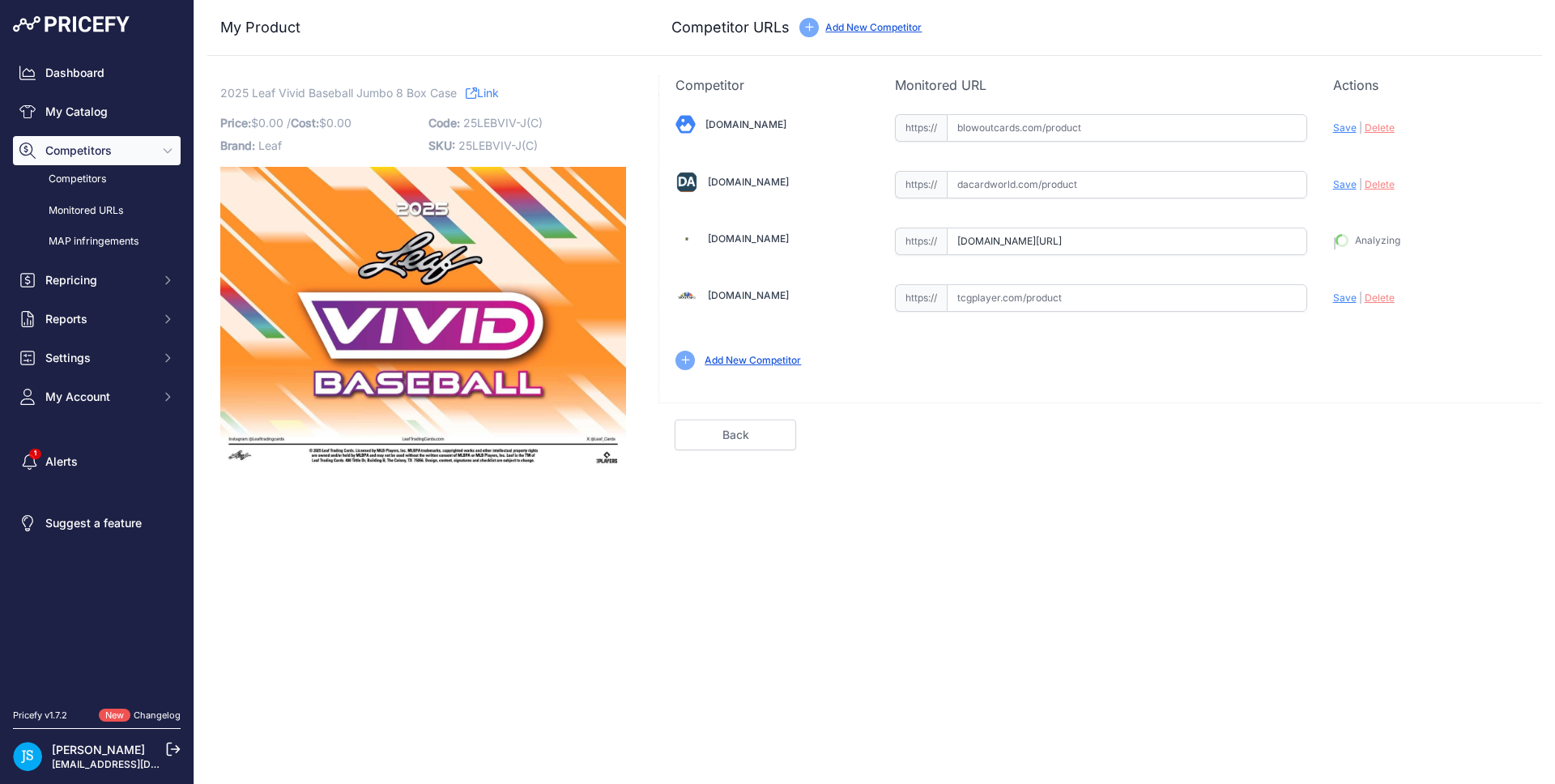
type input "https://www.steelcitycollectibles.com/i/2025-leaf-vivid-baseball-jumbo-8-box-ca…"
click at [1108, 131] on input "text" at bounding box center [1128, 127] width 360 height 27
paste input "https://www.blowoutcards.com/2025-leaf-vivid-baseball-hobby-12-box-case-26666.h…"
click at [1349, 129] on span "Save" at bounding box center [1345, 127] width 24 height 12
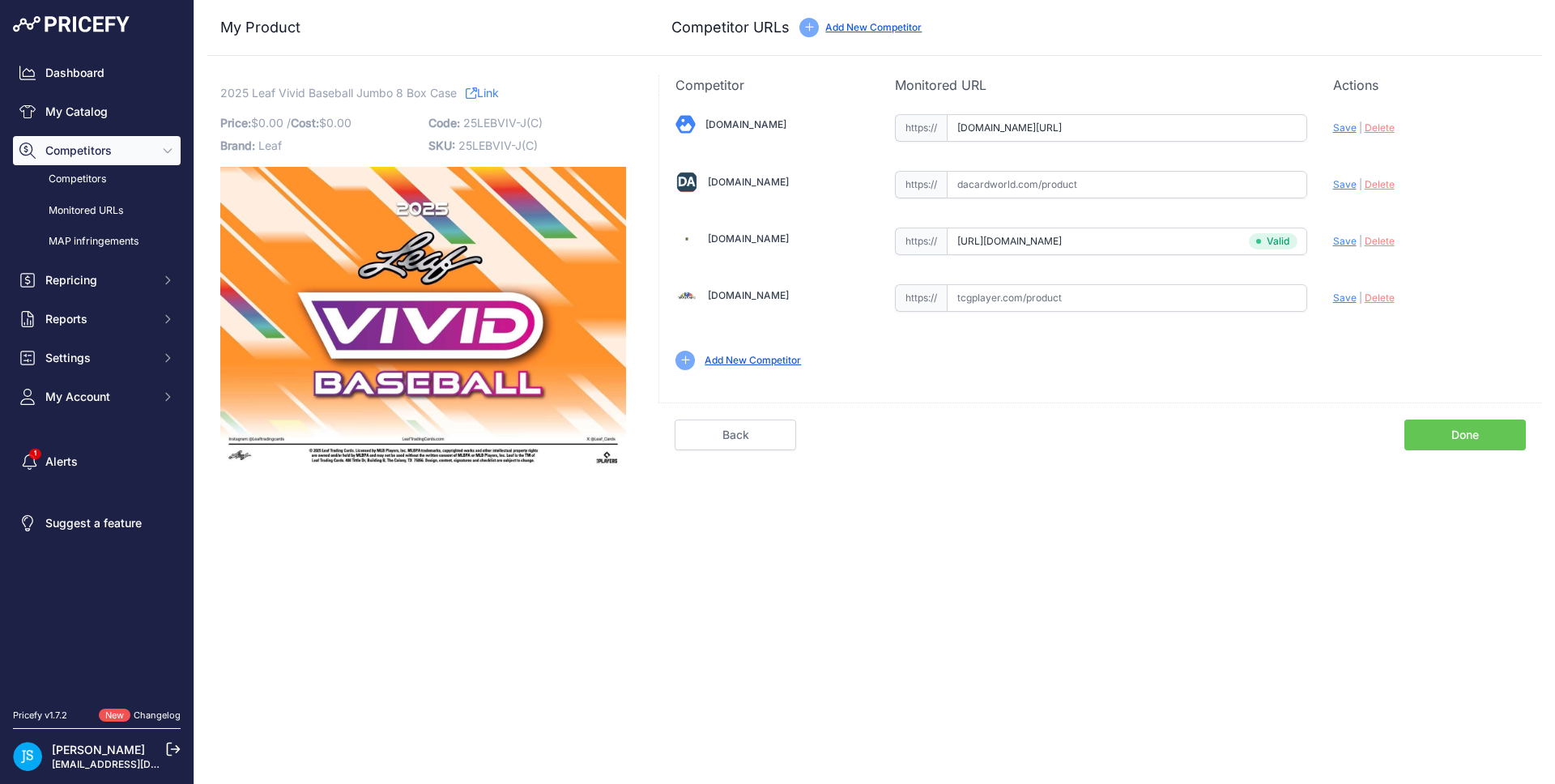
scroll to position [0, 0]
type input "https://www.blowoutcards.com/2025-leaf-vivid-baseball-hobby-12-box-case-26666.h…"
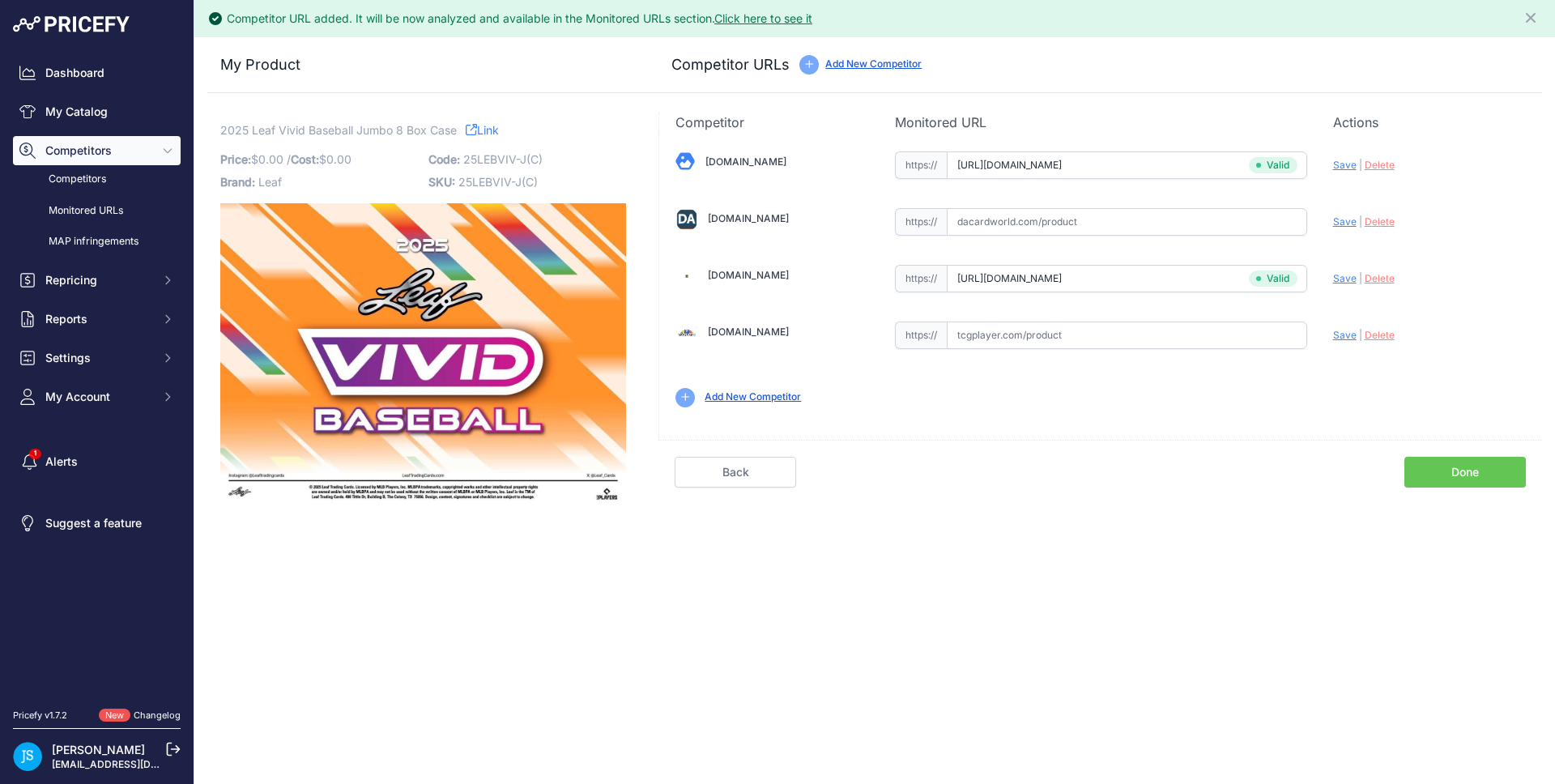
click at [1386, 162] on span "Delete" at bounding box center [1380, 164] width 30 height 12
drag, startPoint x: 1223, startPoint y: 280, endPoint x: 1329, endPoint y: 281, distance: 106.0
click at [1329, 281] on div "Blowoutcards.com Valid Save" at bounding box center [1101, 277] width 883 height 292
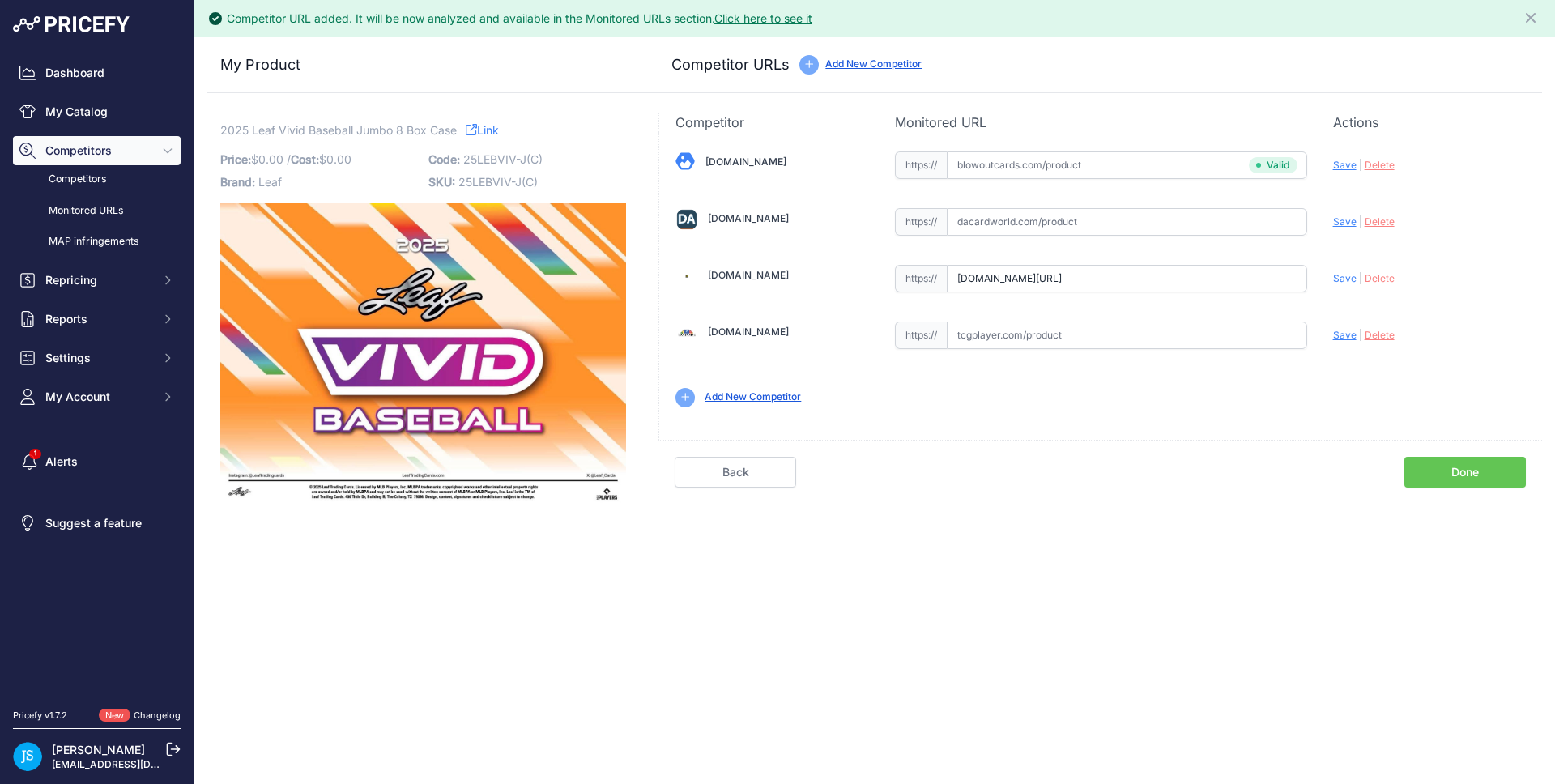
click at [1348, 272] on span "Save" at bounding box center [1345, 277] width 24 height 12
type input "https://www.steelcitycollectibles.com/i/2025-leaf-vivid-baseball-jumbo-8-box-ca…"
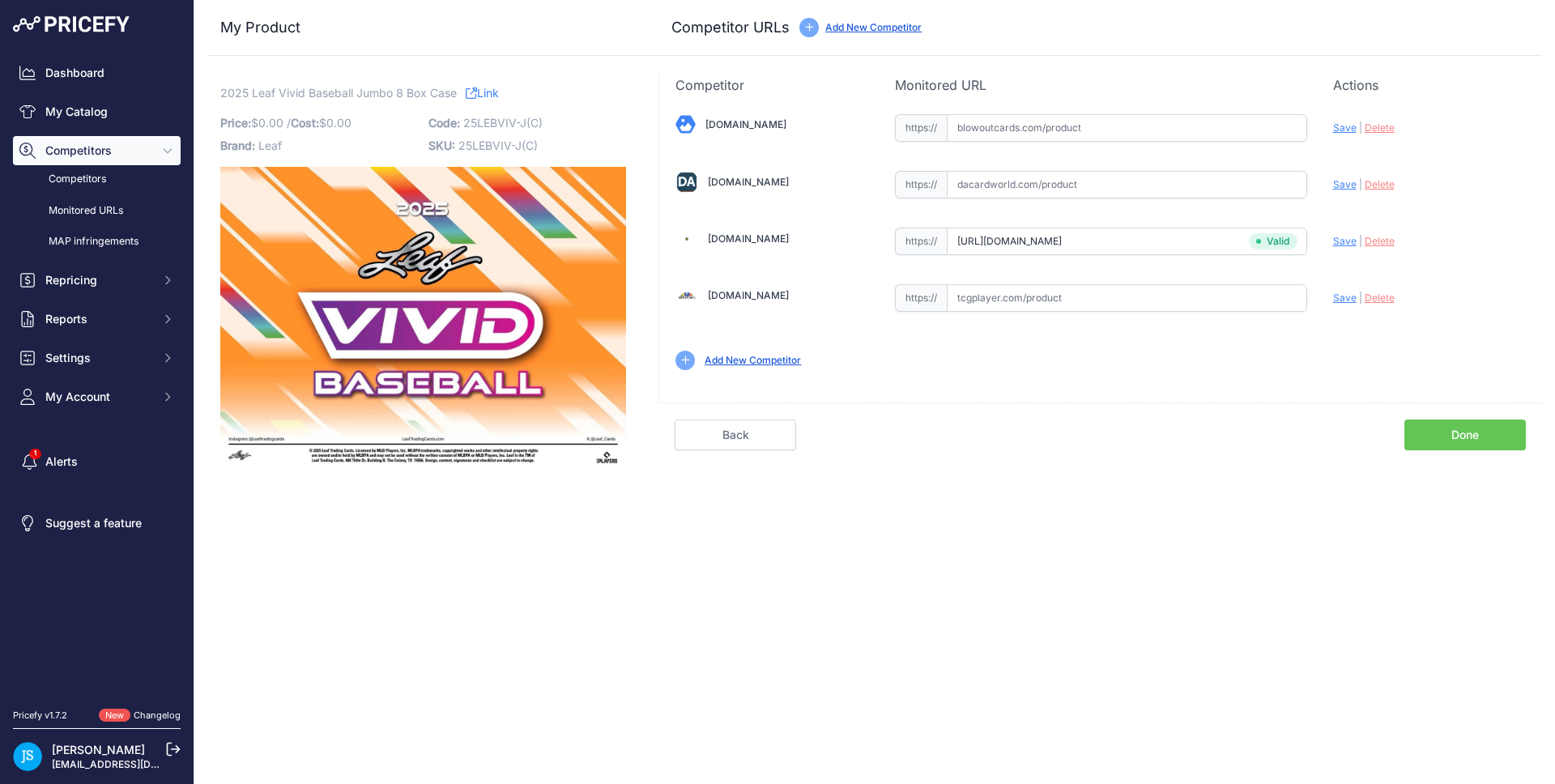
click at [1044, 136] on input "text" at bounding box center [1128, 127] width 360 height 27
paste input "https://www.blowoutcards.com/2025-leaf-vivid-baseball-hobby-12-box-case-26666.h…"
click at [1343, 129] on span "Save" at bounding box center [1345, 127] width 24 height 12
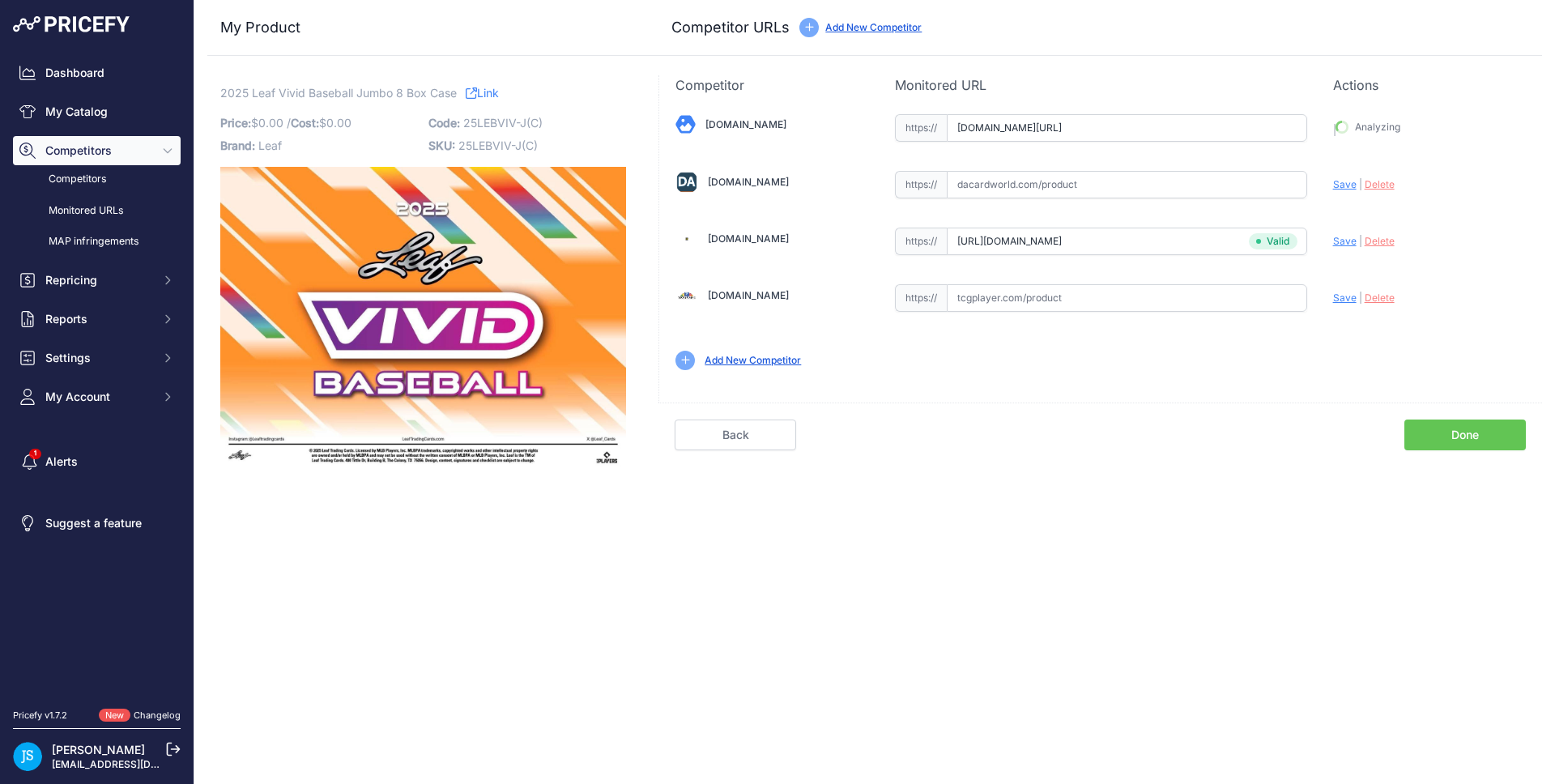
type input "https://www.blowoutcards.com/2025-leaf-vivid-baseball-hobby-12-box-case-26666.h…"
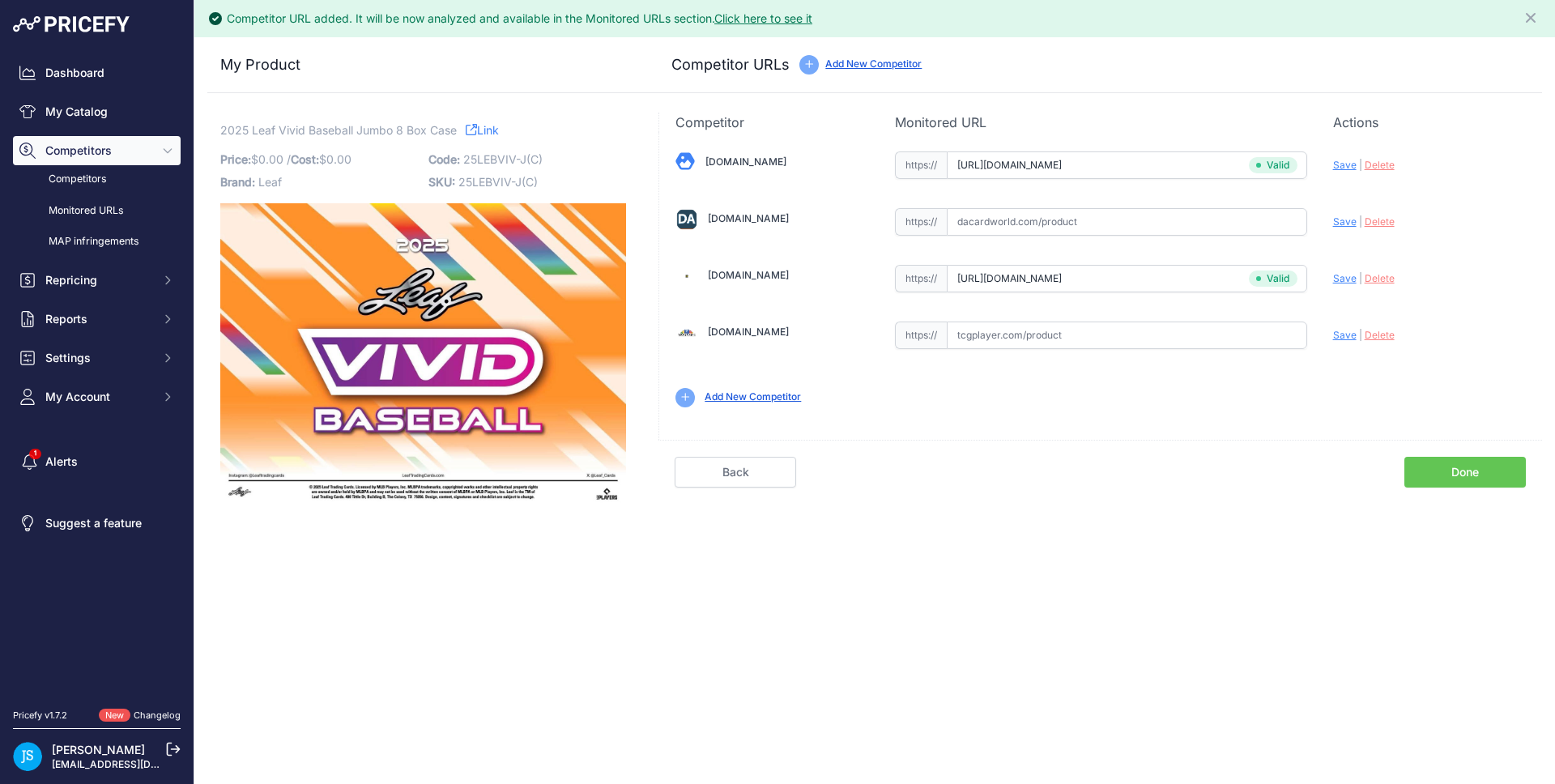
click at [141, 102] on link "My Catalog" at bounding box center [97, 111] width 168 height 29
